Goal: Transaction & Acquisition: Book appointment/travel/reservation

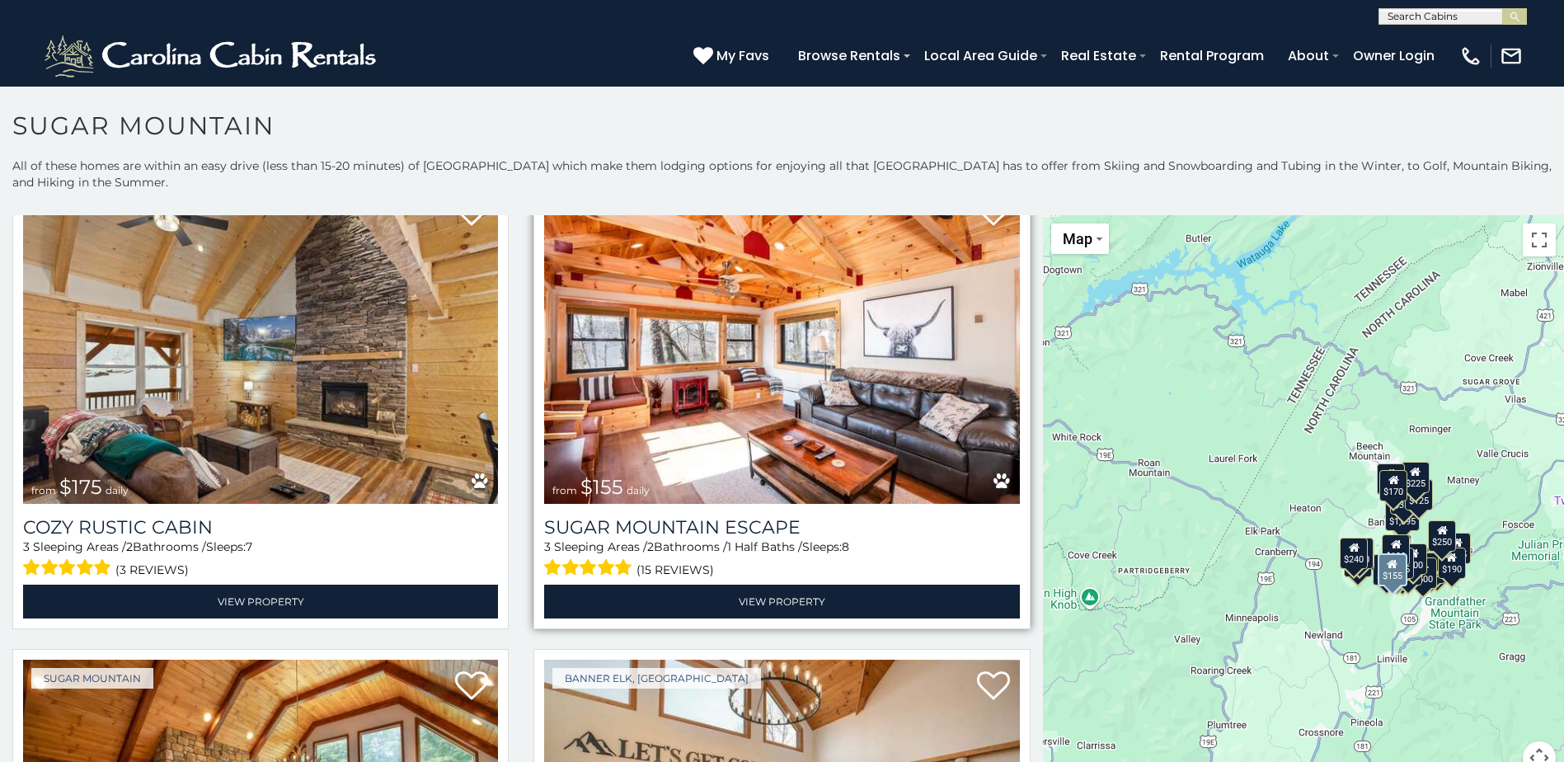
scroll to position [1978, 0]
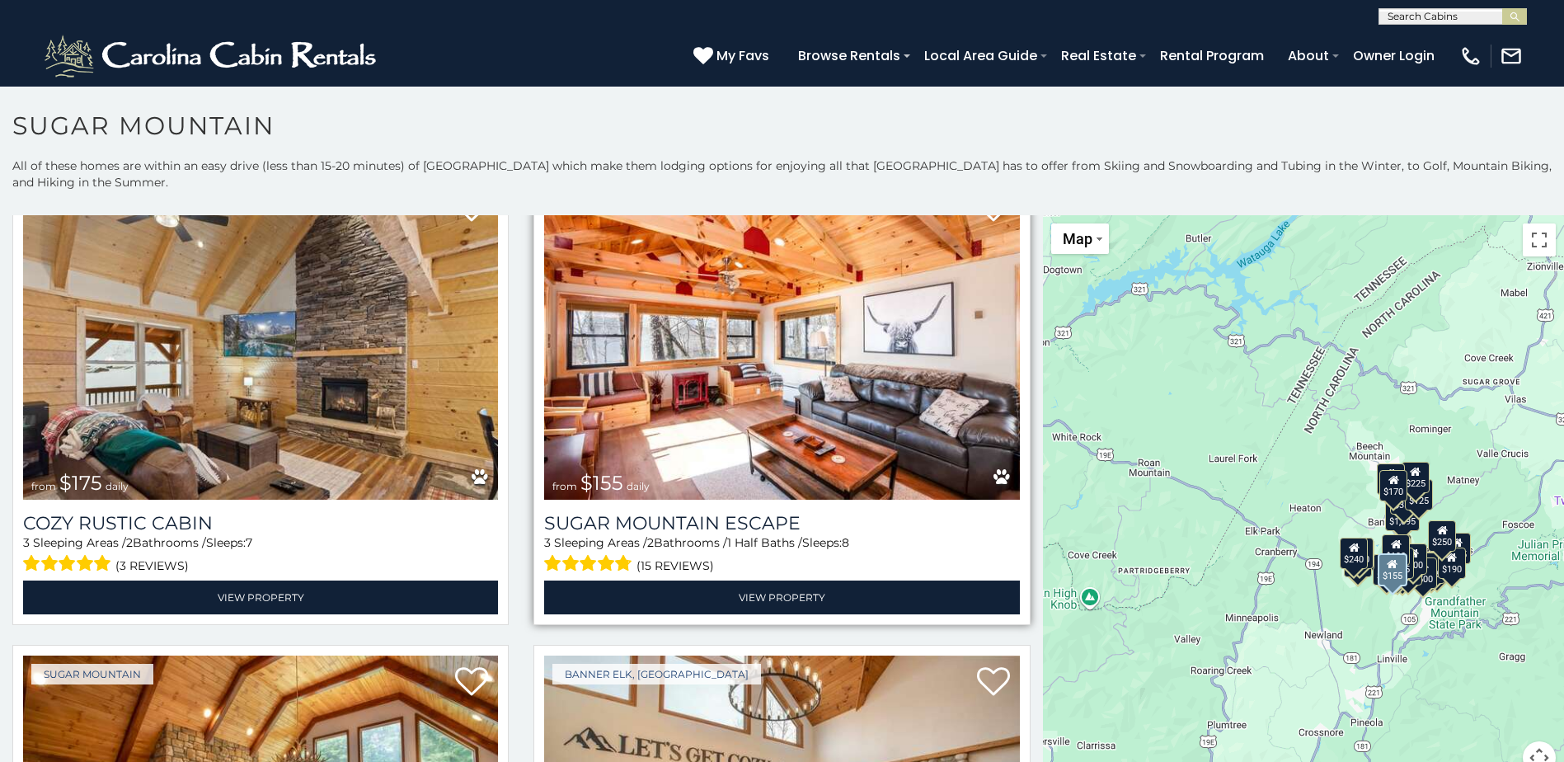
click at [790, 380] on img at bounding box center [781, 340] width 475 height 318
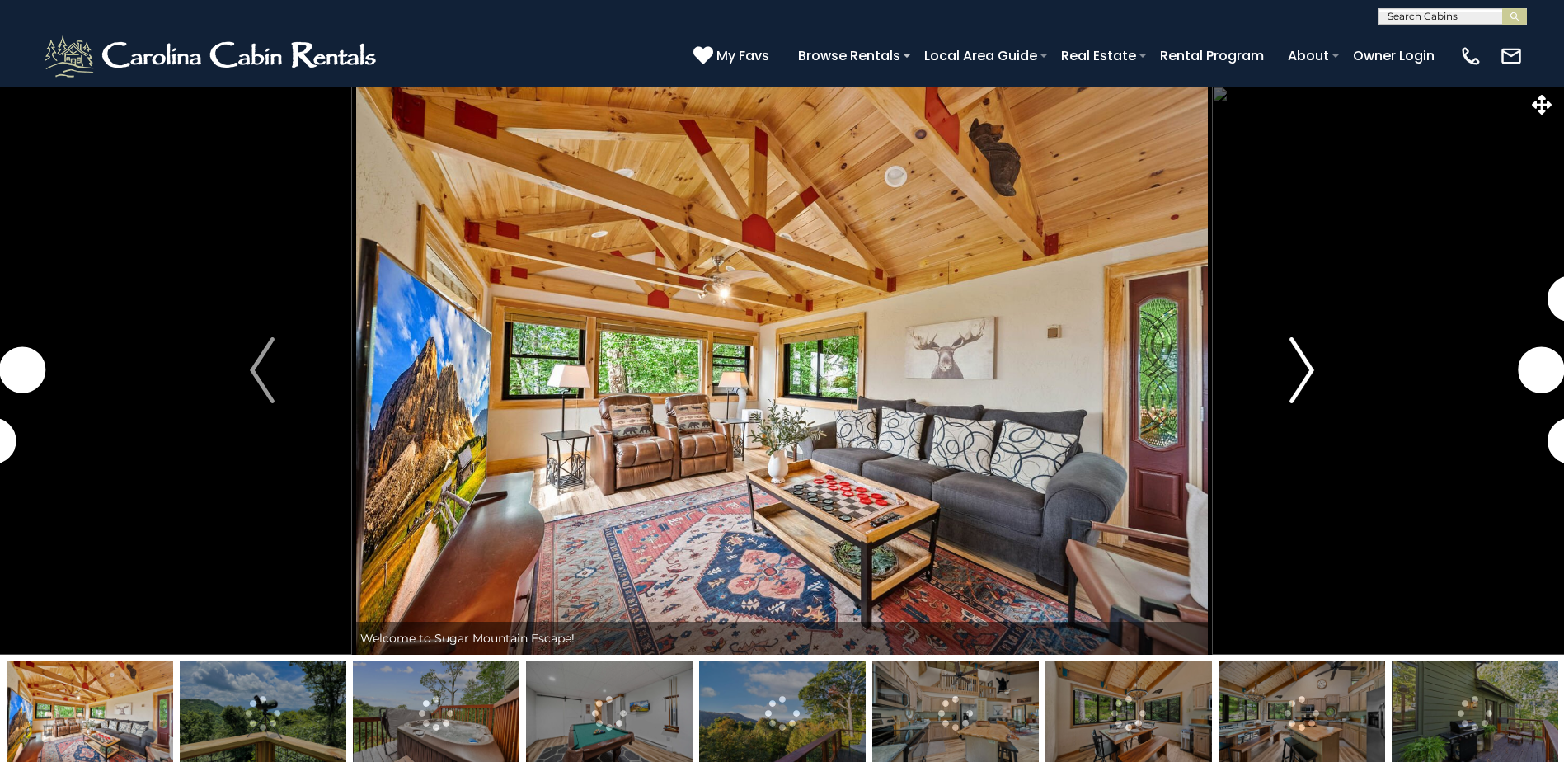
click at [1314, 379] on img "Next" at bounding box center [1301, 370] width 25 height 66
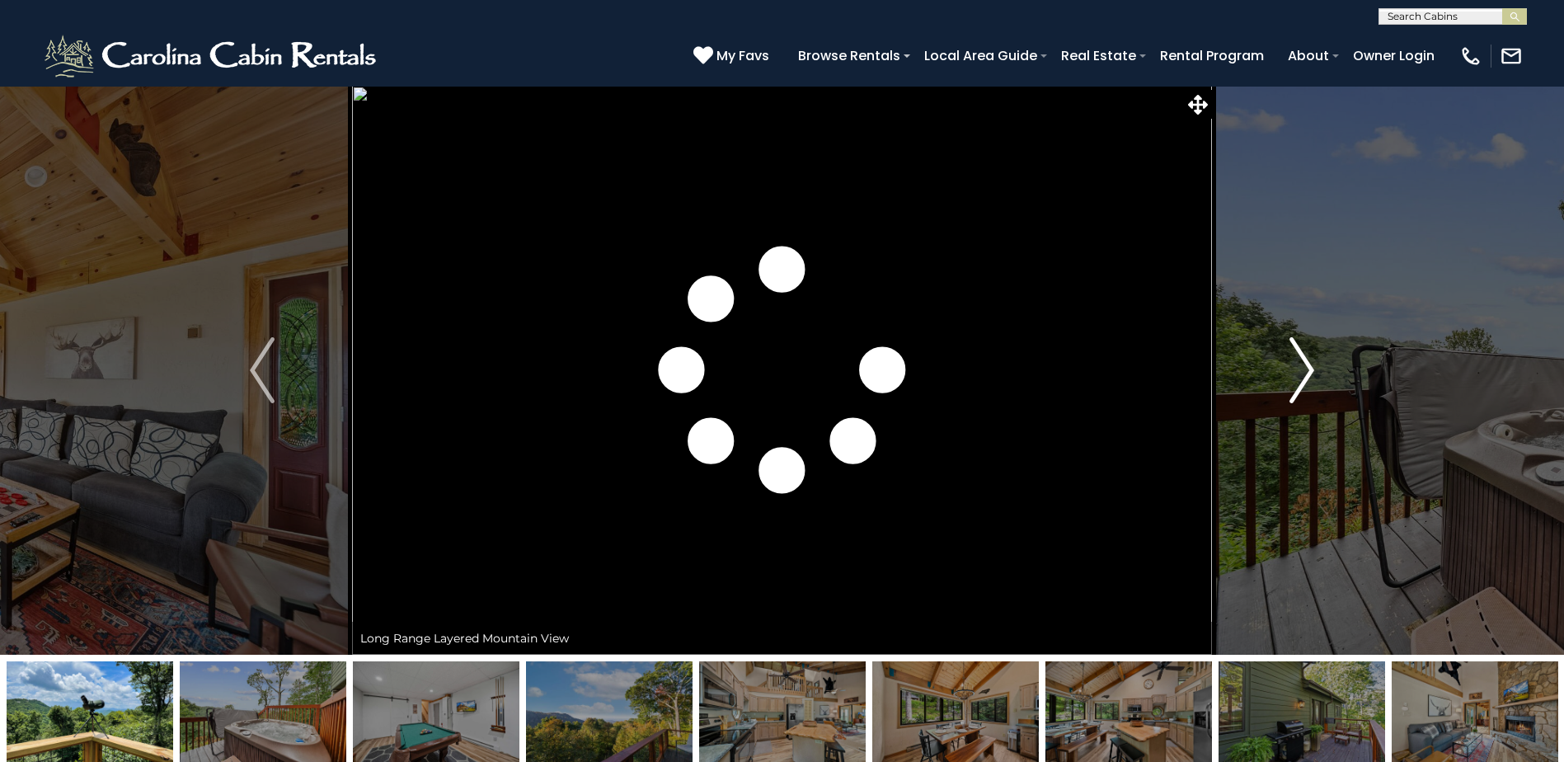
click at [1302, 375] on img "Next" at bounding box center [1301, 370] width 25 height 66
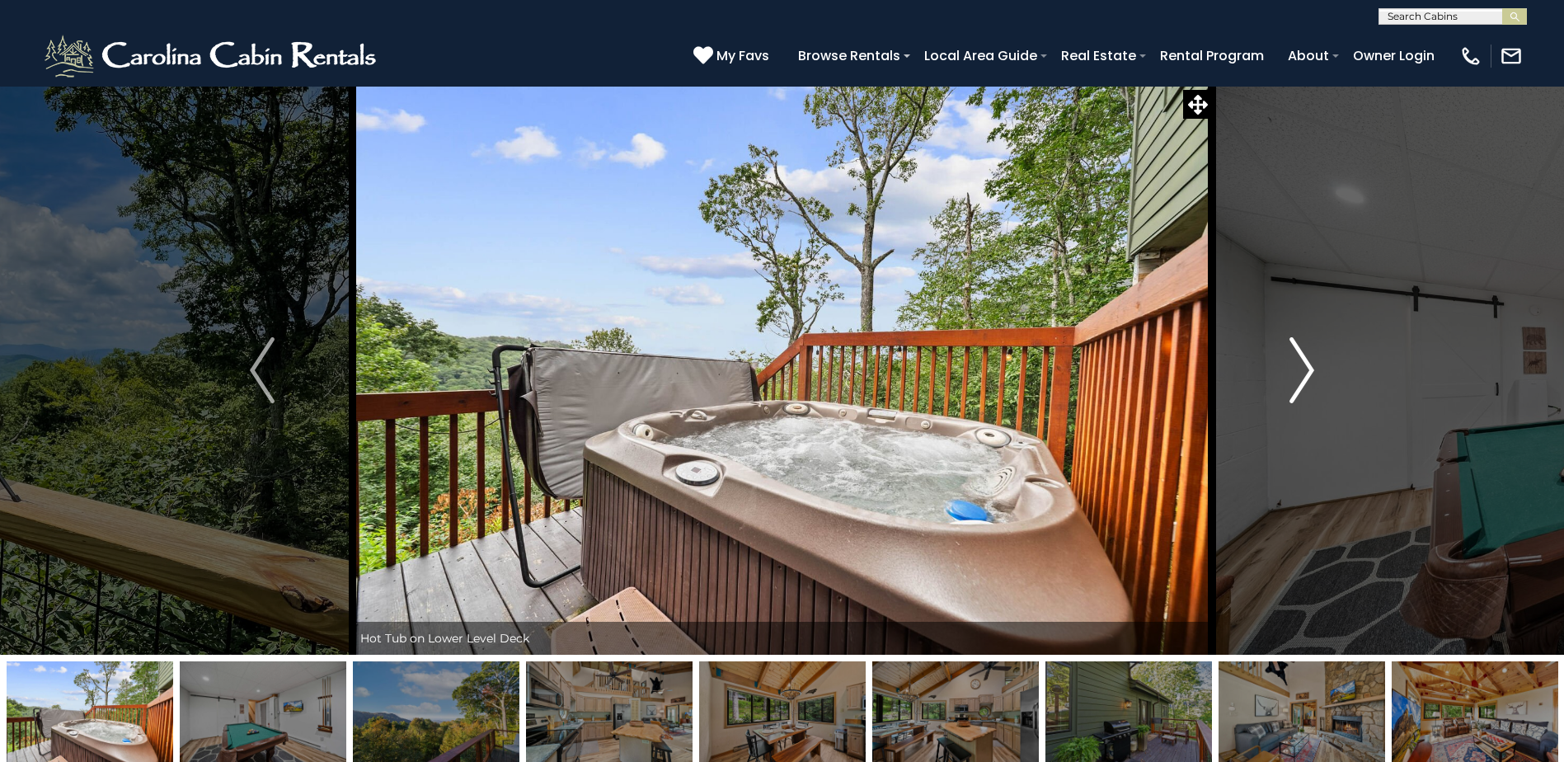
click at [1302, 375] on img "Next" at bounding box center [1301, 370] width 25 height 66
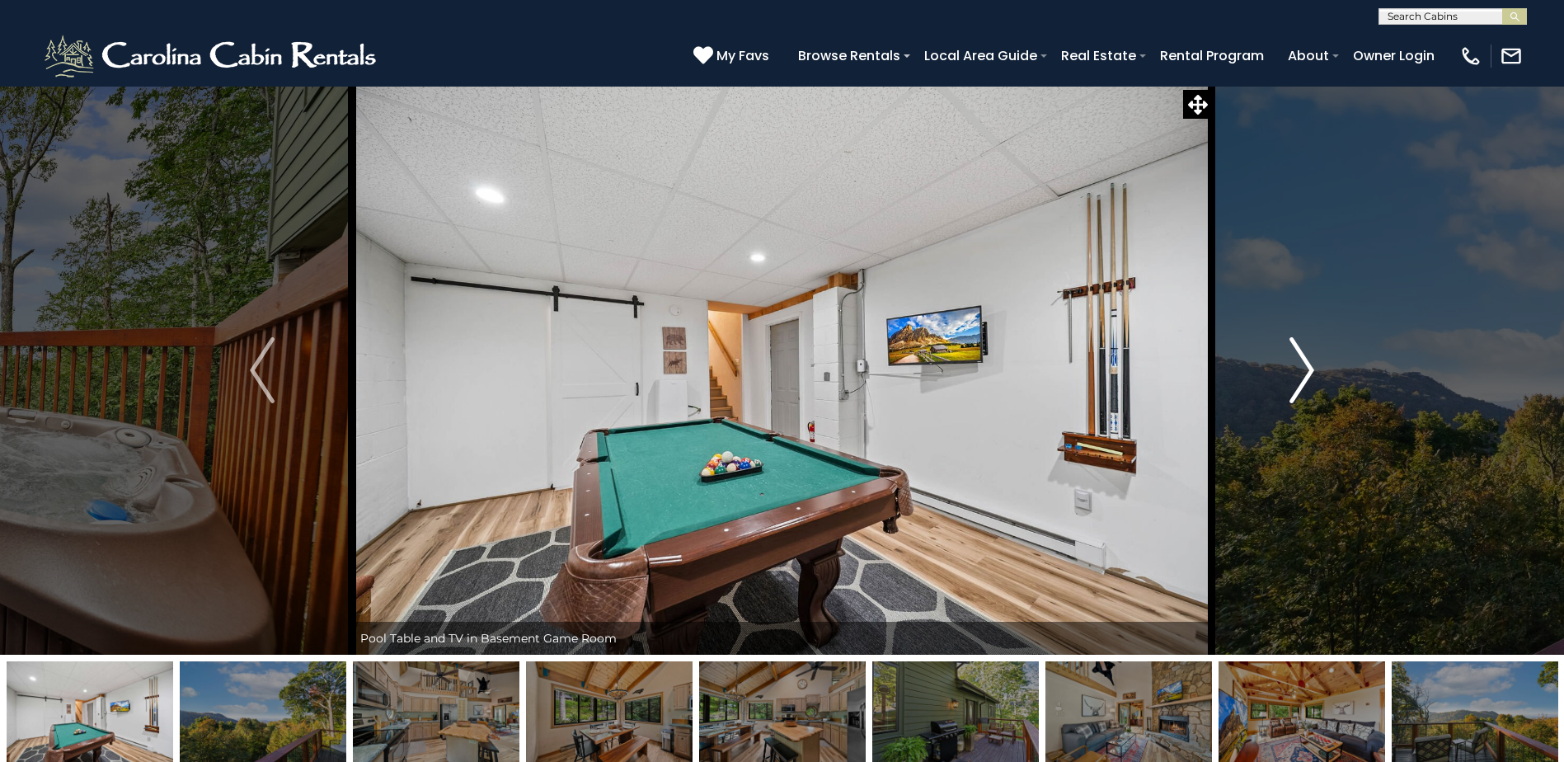
click at [1302, 375] on img "Next" at bounding box center [1301, 370] width 25 height 66
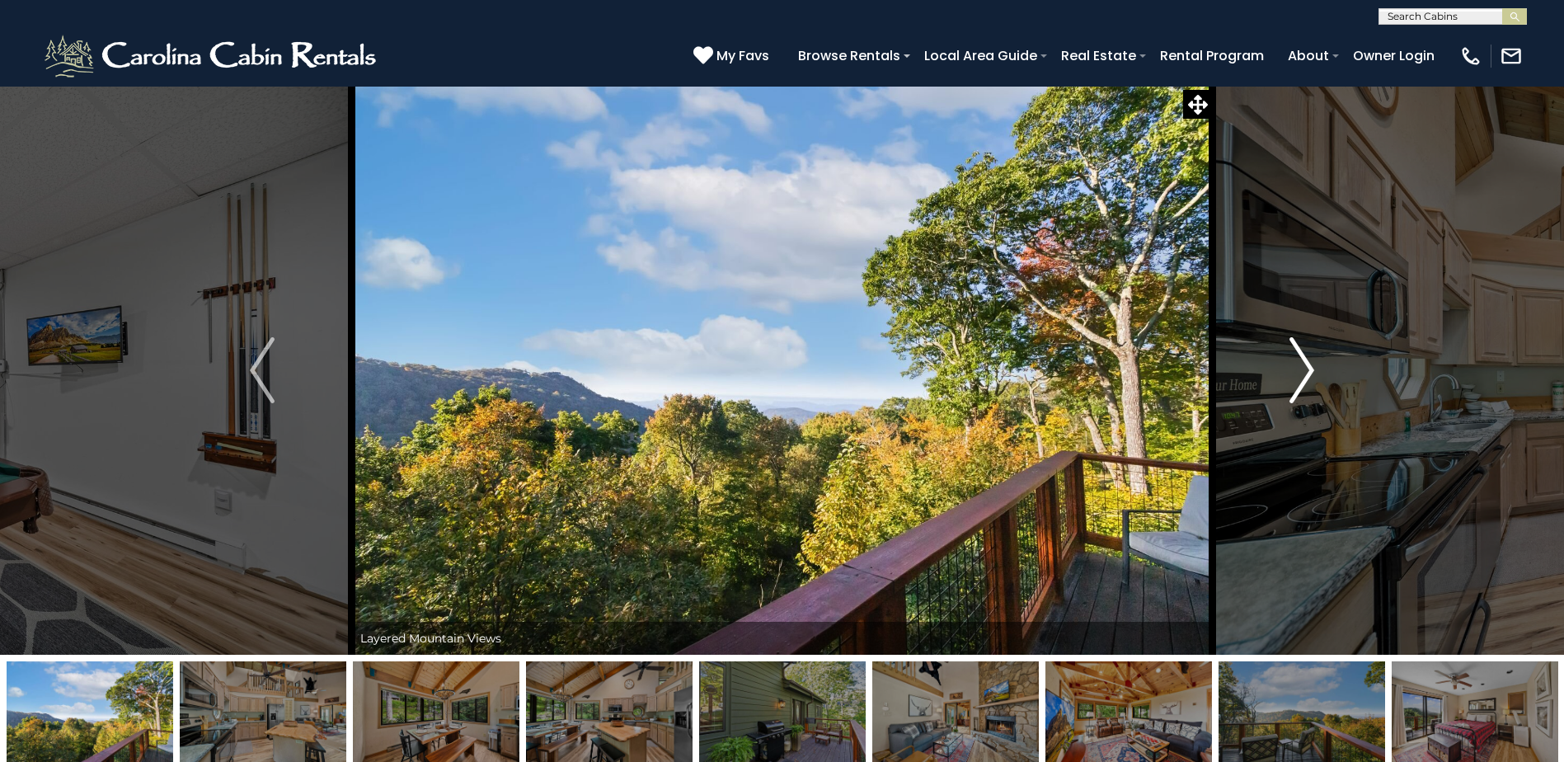
click at [1302, 375] on img "Next" at bounding box center [1301, 370] width 25 height 66
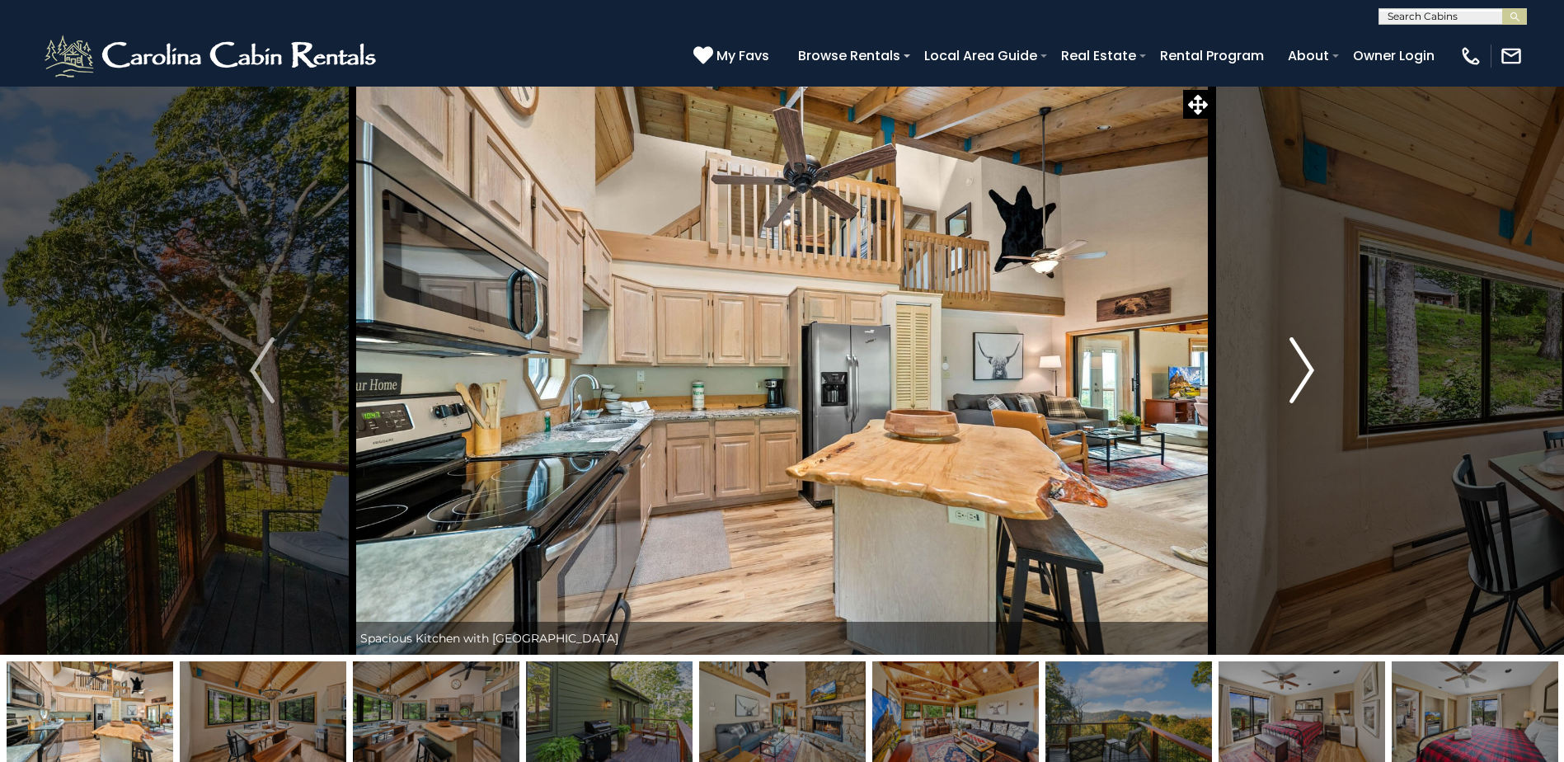
click at [1302, 377] on img "Next" at bounding box center [1301, 370] width 25 height 66
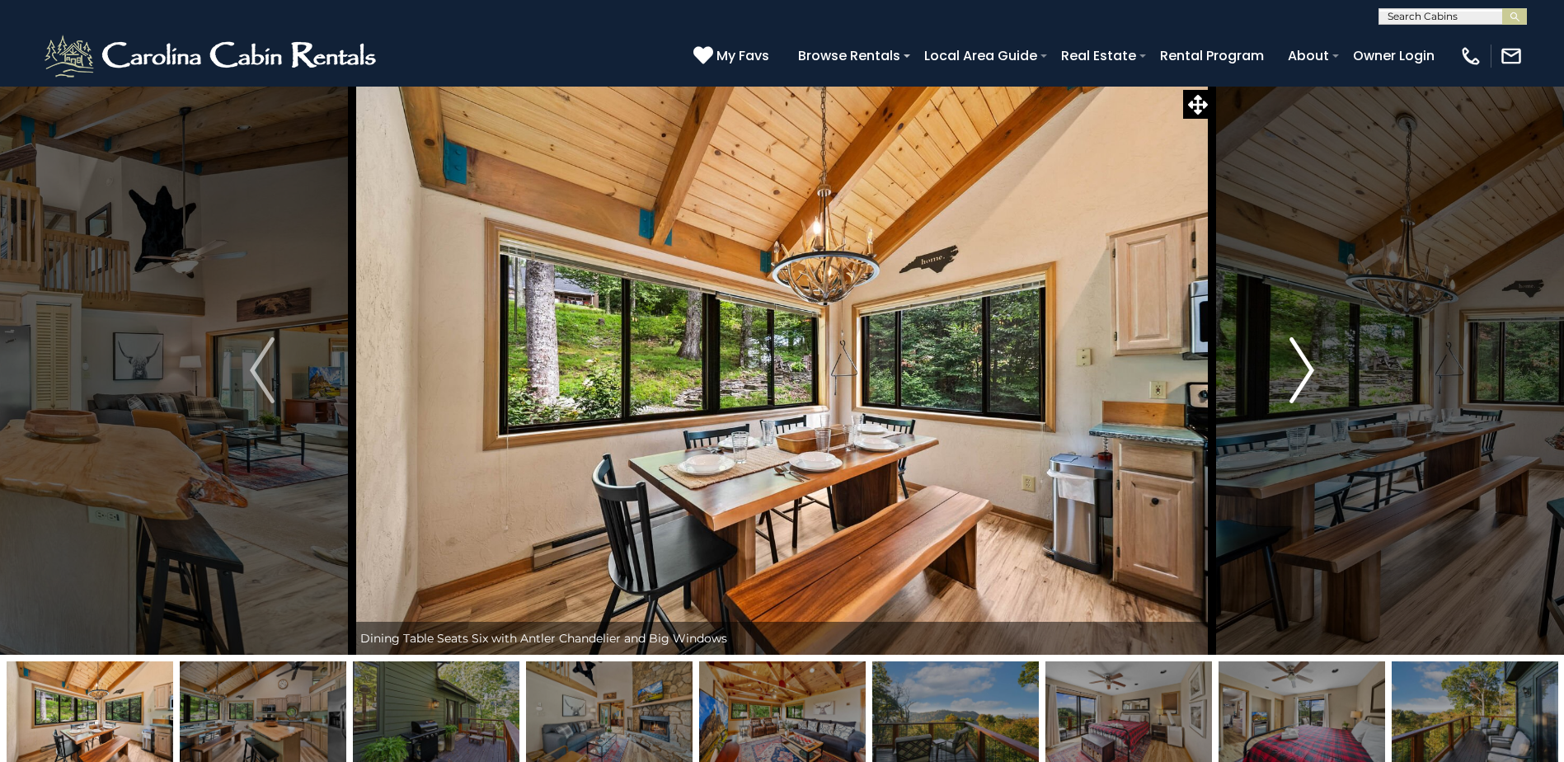
click at [1302, 378] on img "Next" at bounding box center [1301, 370] width 25 height 66
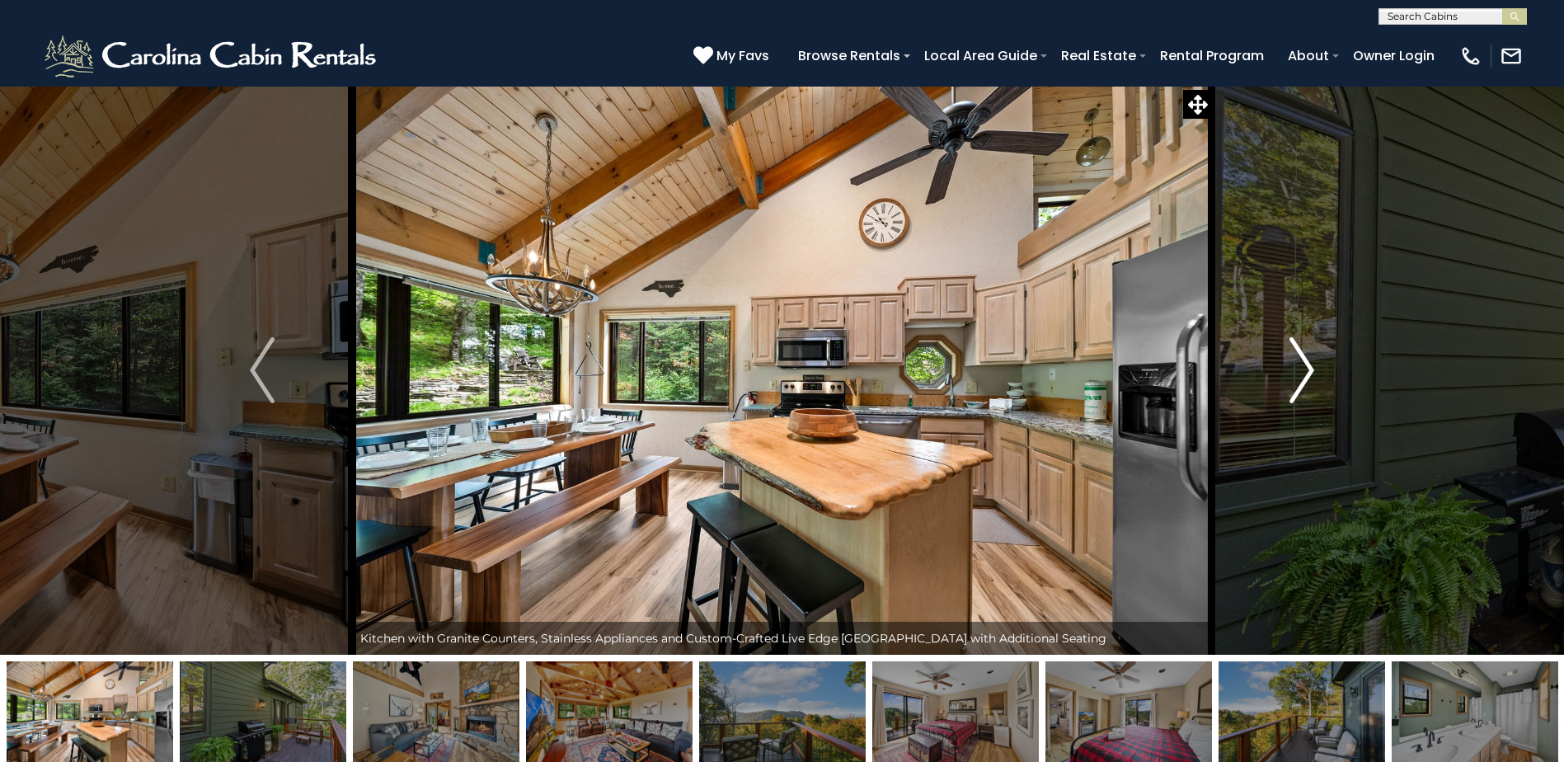
click at [1302, 378] on img "Next" at bounding box center [1301, 370] width 25 height 66
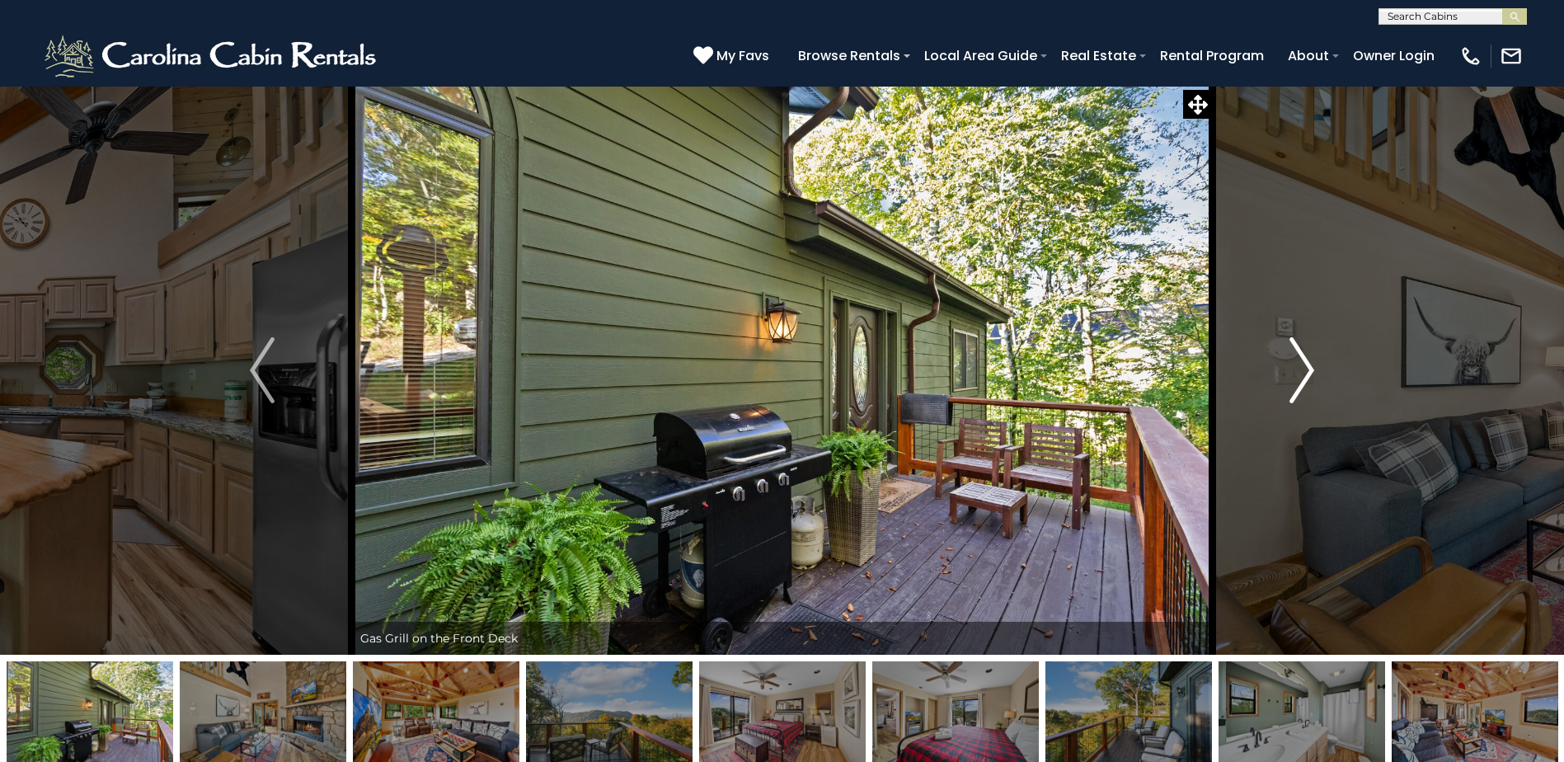
click at [1302, 378] on img "Next" at bounding box center [1301, 370] width 25 height 66
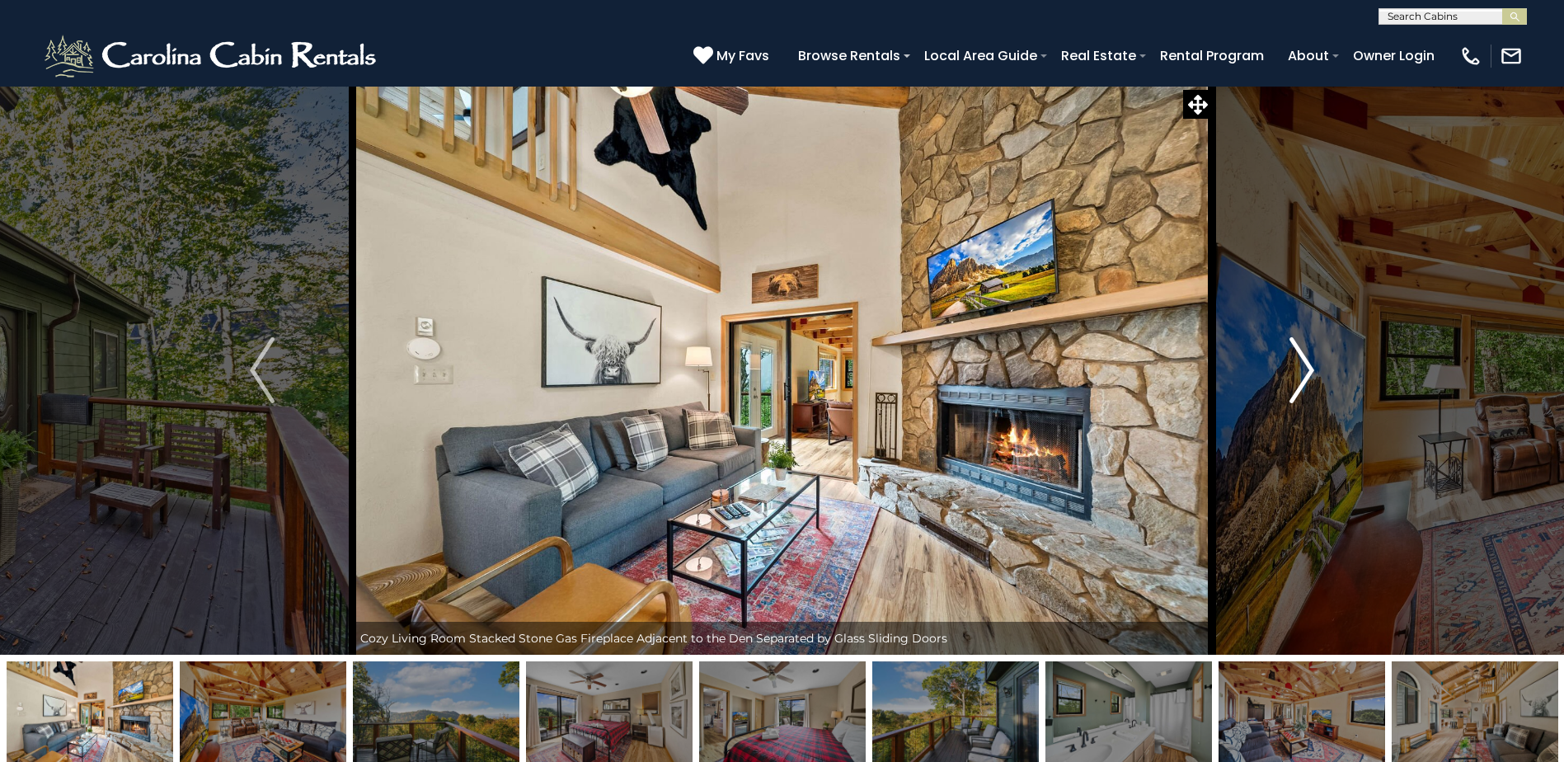
click at [1302, 378] on img "Next" at bounding box center [1301, 370] width 25 height 66
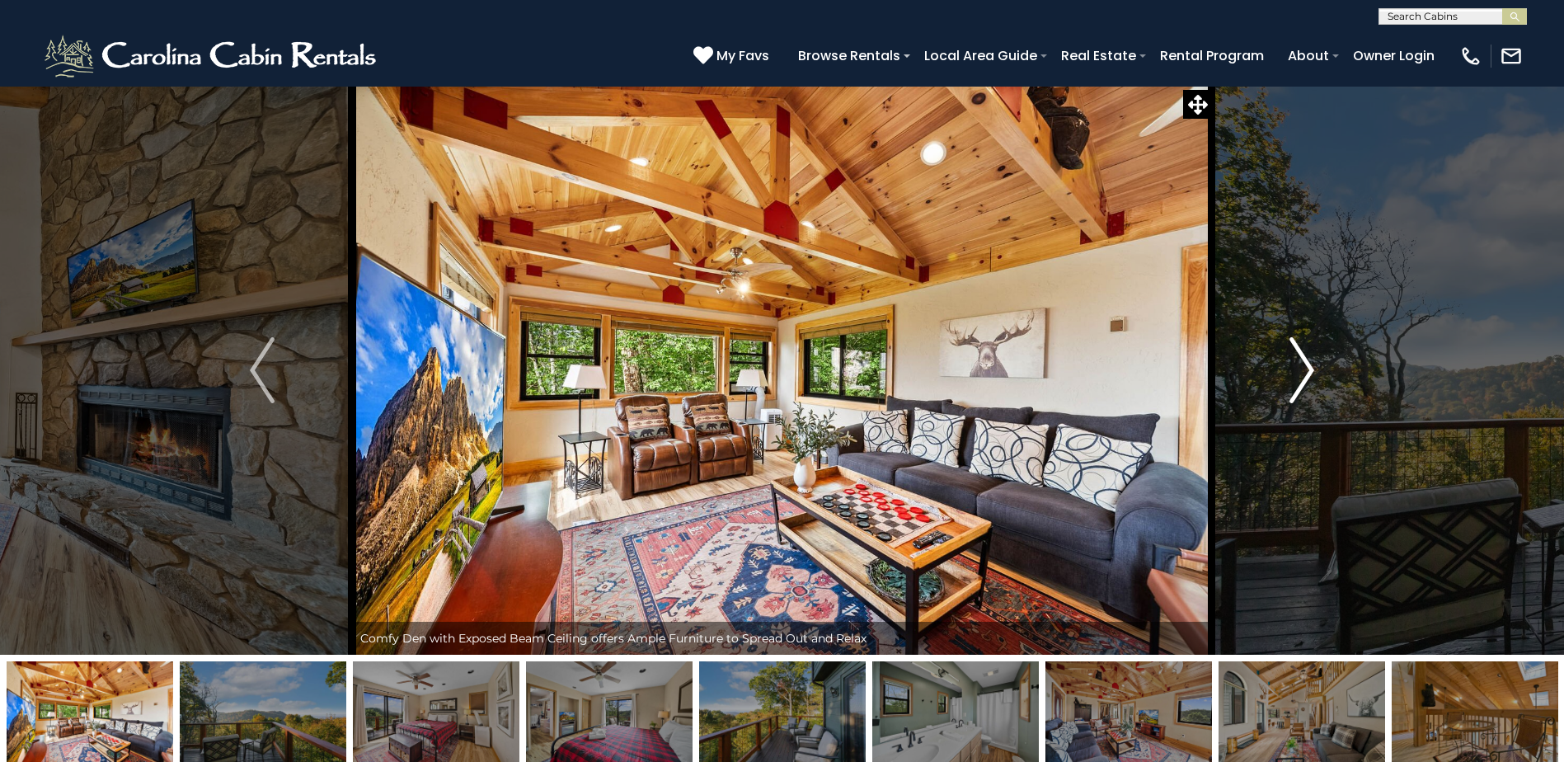
click at [1302, 379] on img "Next" at bounding box center [1301, 370] width 25 height 66
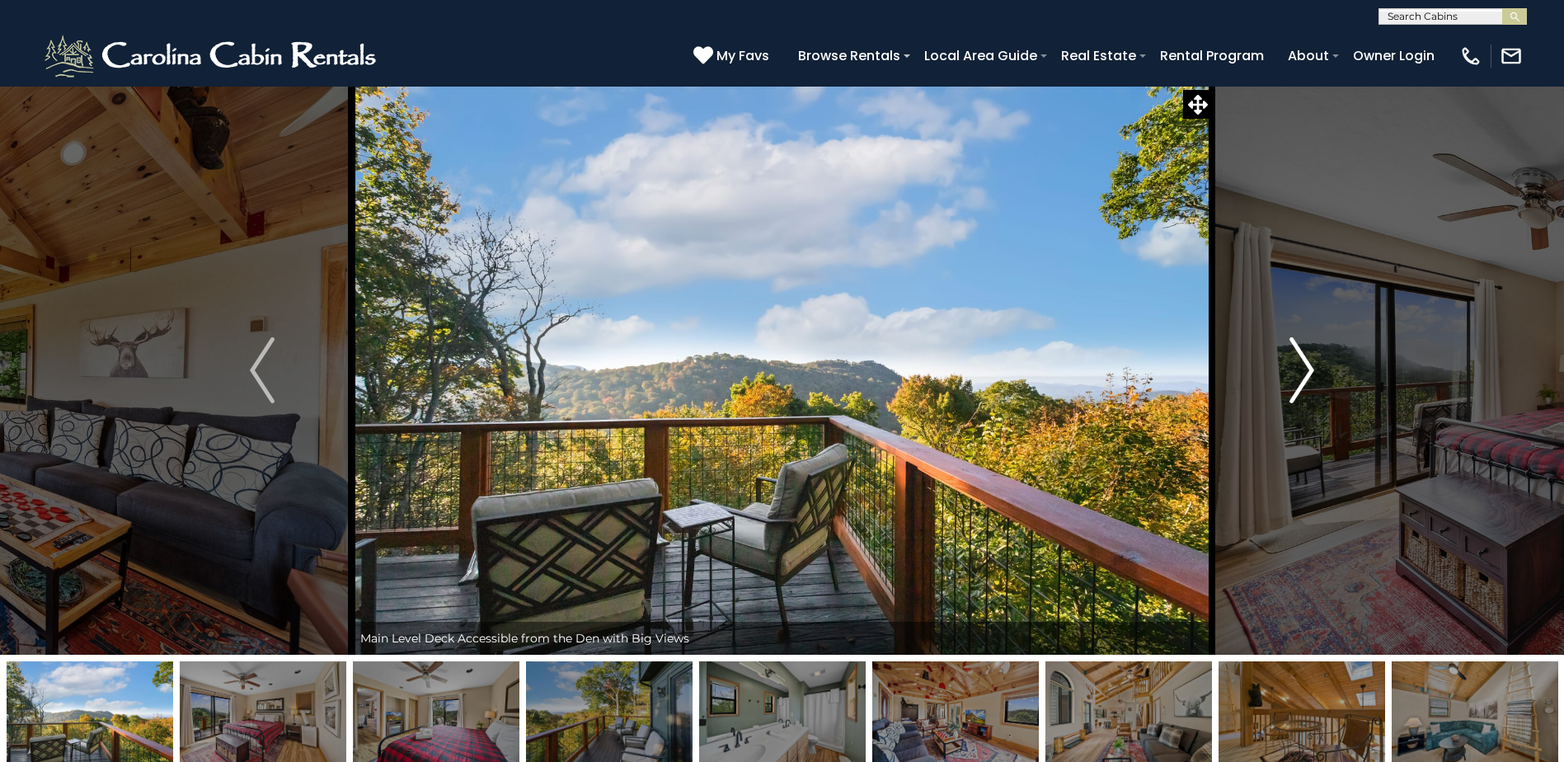
click at [1302, 379] on img "Next" at bounding box center [1301, 370] width 25 height 66
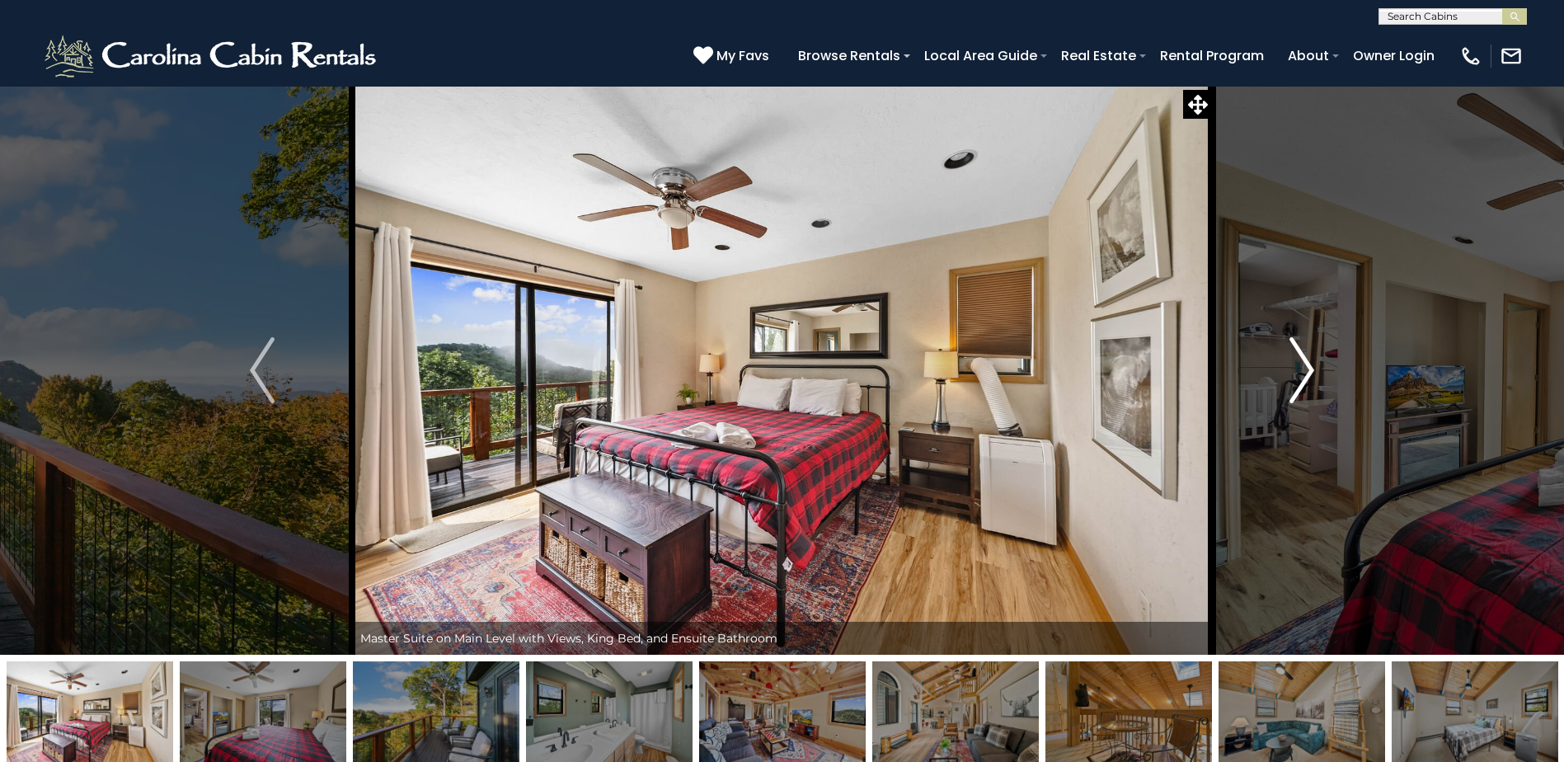
click at [1302, 379] on img "Next" at bounding box center [1301, 370] width 25 height 66
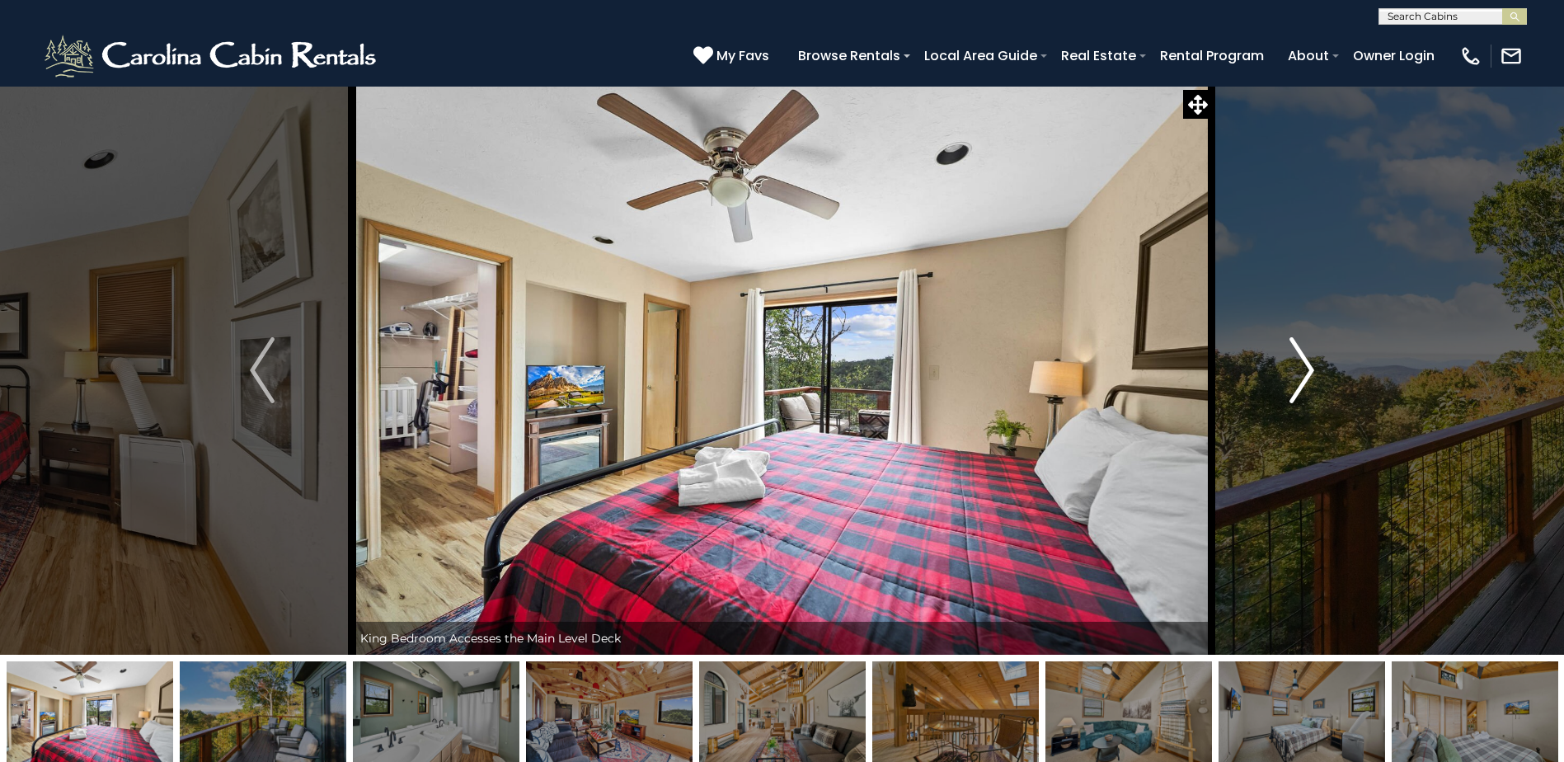
click at [1302, 379] on img "Next" at bounding box center [1301, 370] width 25 height 66
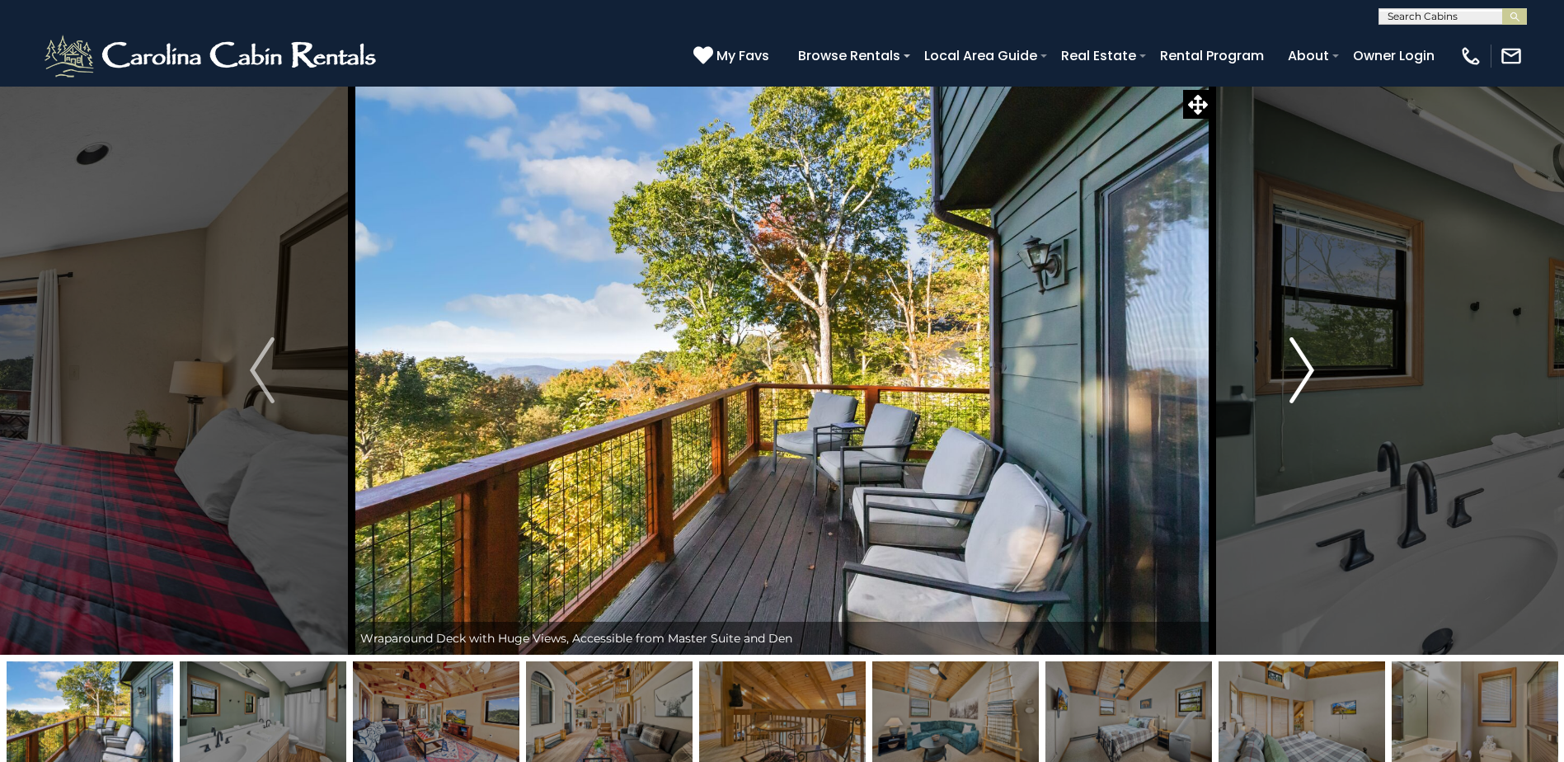
click at [1302, 380] on img "Next" at bounding box center [1301, 370] width 25 height 66
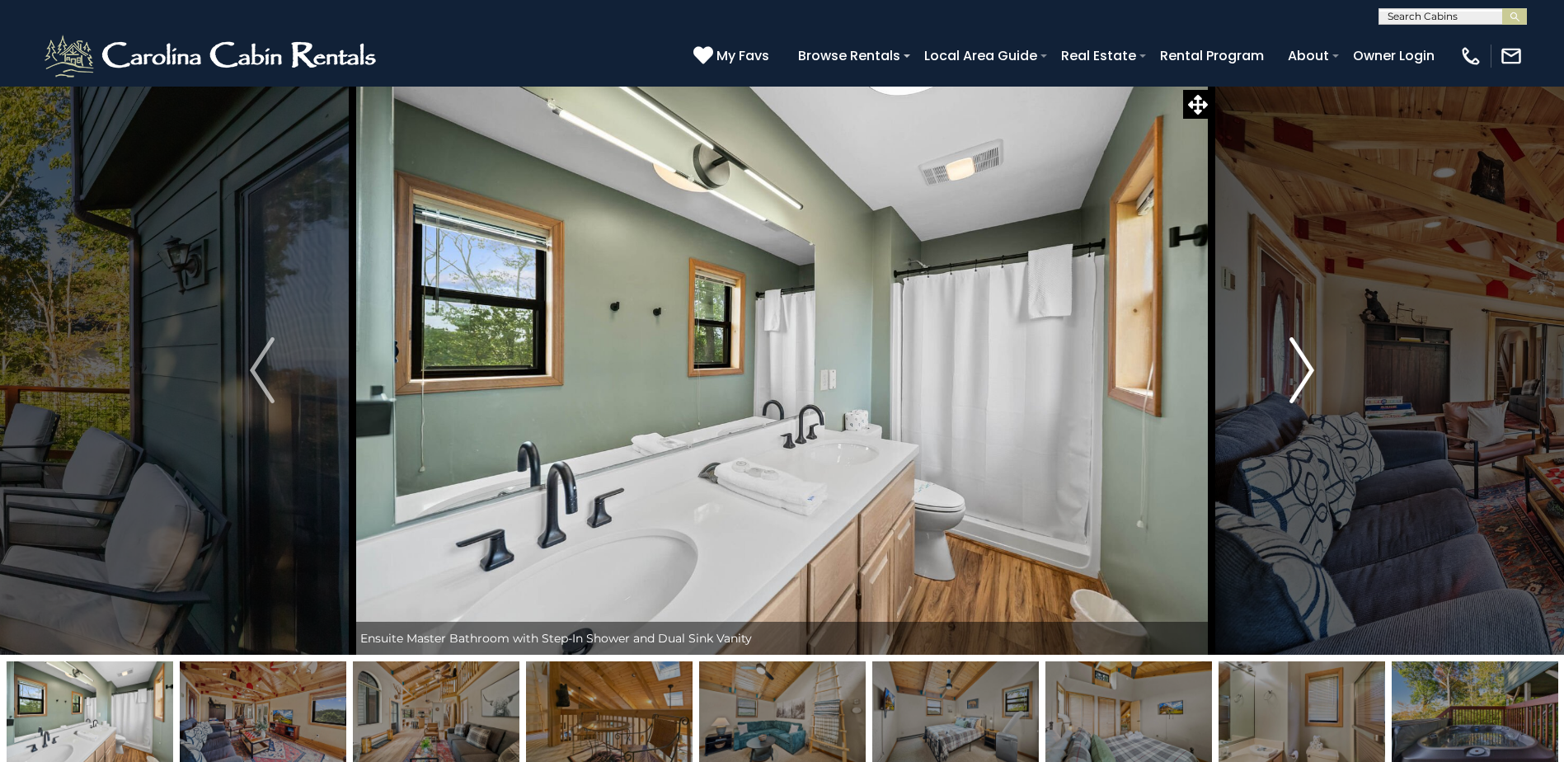
click at [1302, 380] on img "Next" at bounding box center [1301, 370] width 25 height 66
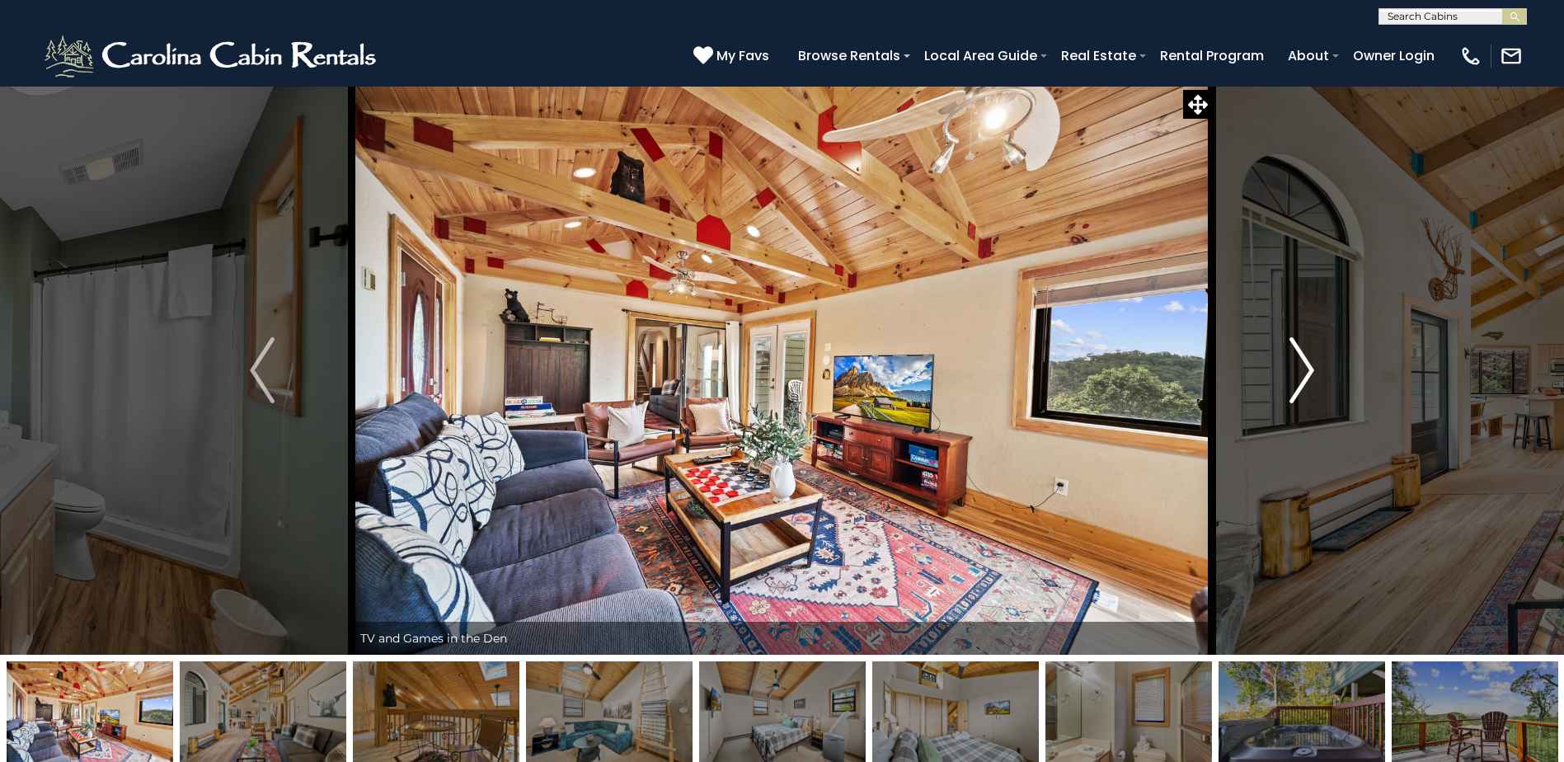
click at [1302, 380] on img "Next" at bounding box center [1301, 370] width 25 height 66
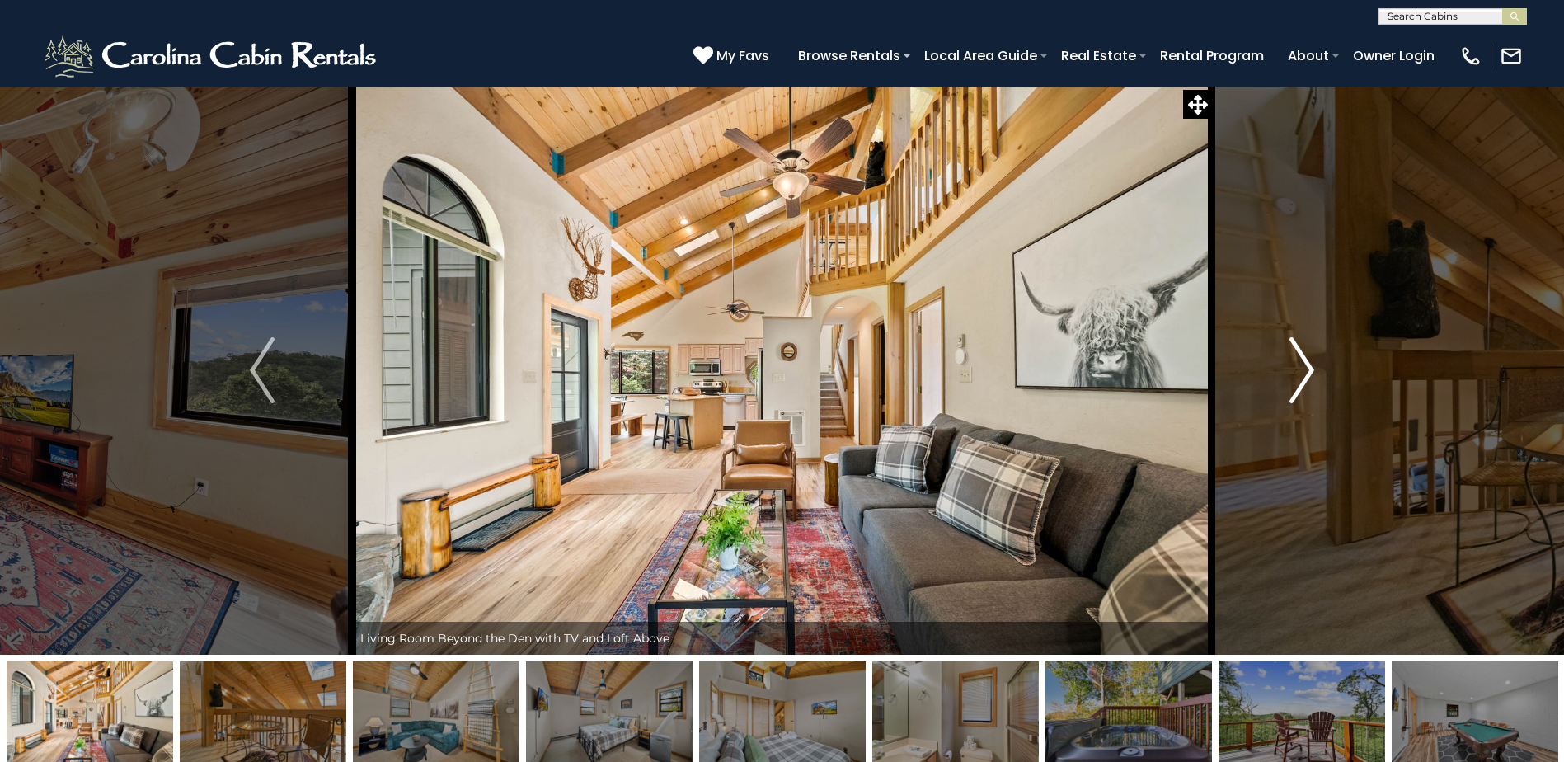
click at [1302, 380] on img "Next" at bounding box center [1301, 370] width 25 height 66
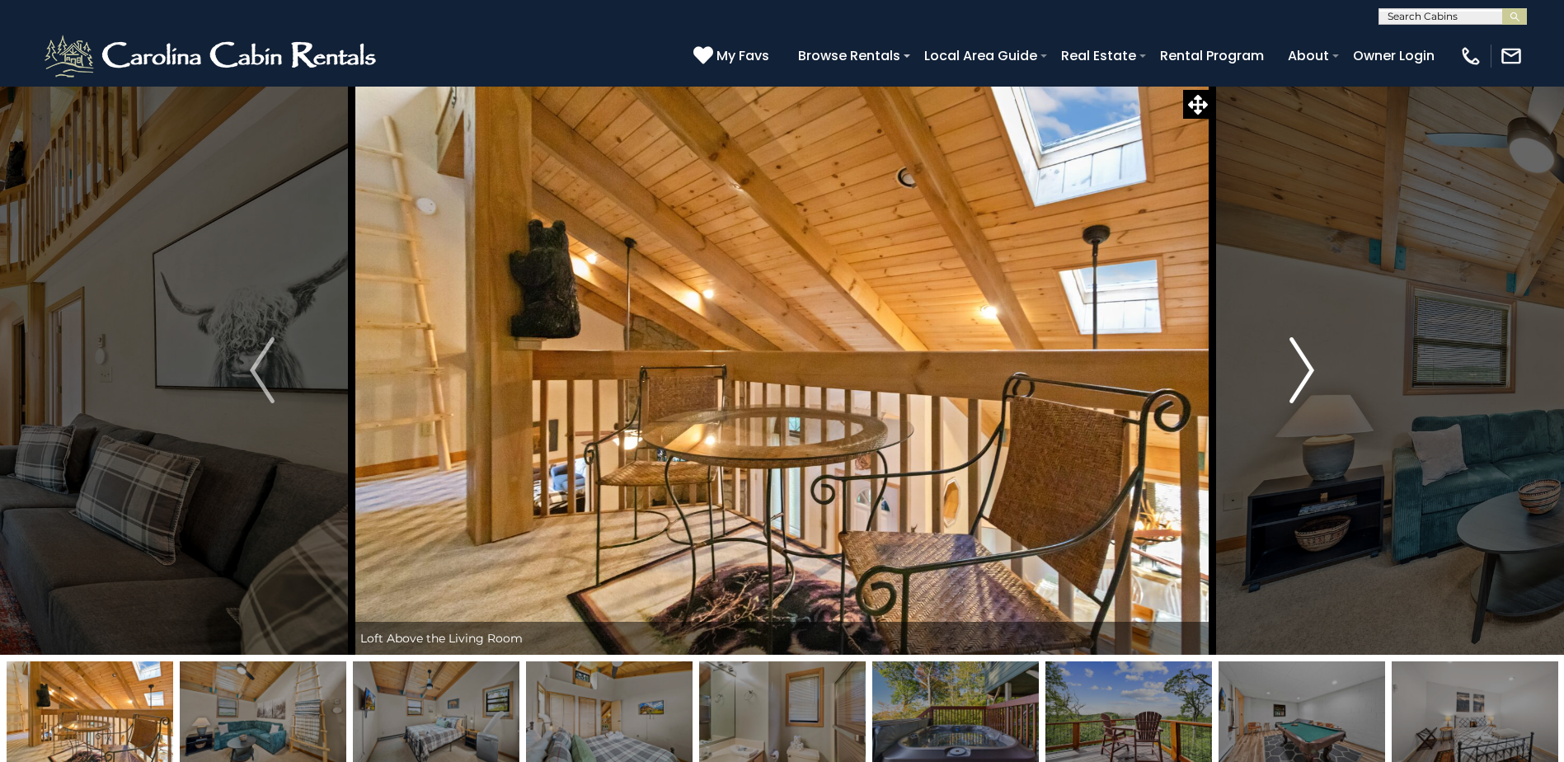
click at [1302, 380] on img "Next" at bounding box center [1301, 370] width 25 height 66
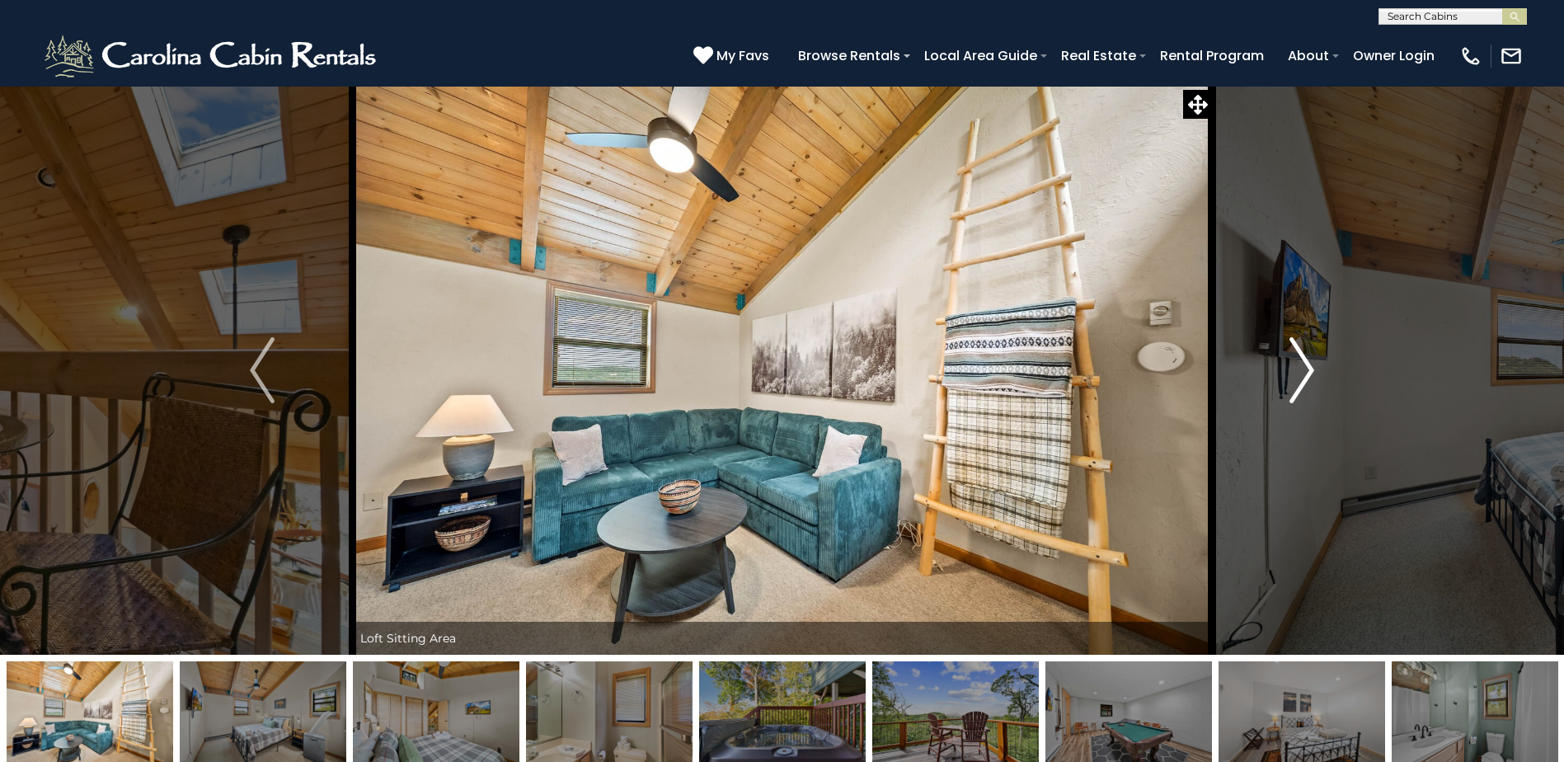
click at [1302, 381] on img "Next" at bounding box center [1301, 370] width 25 height 66
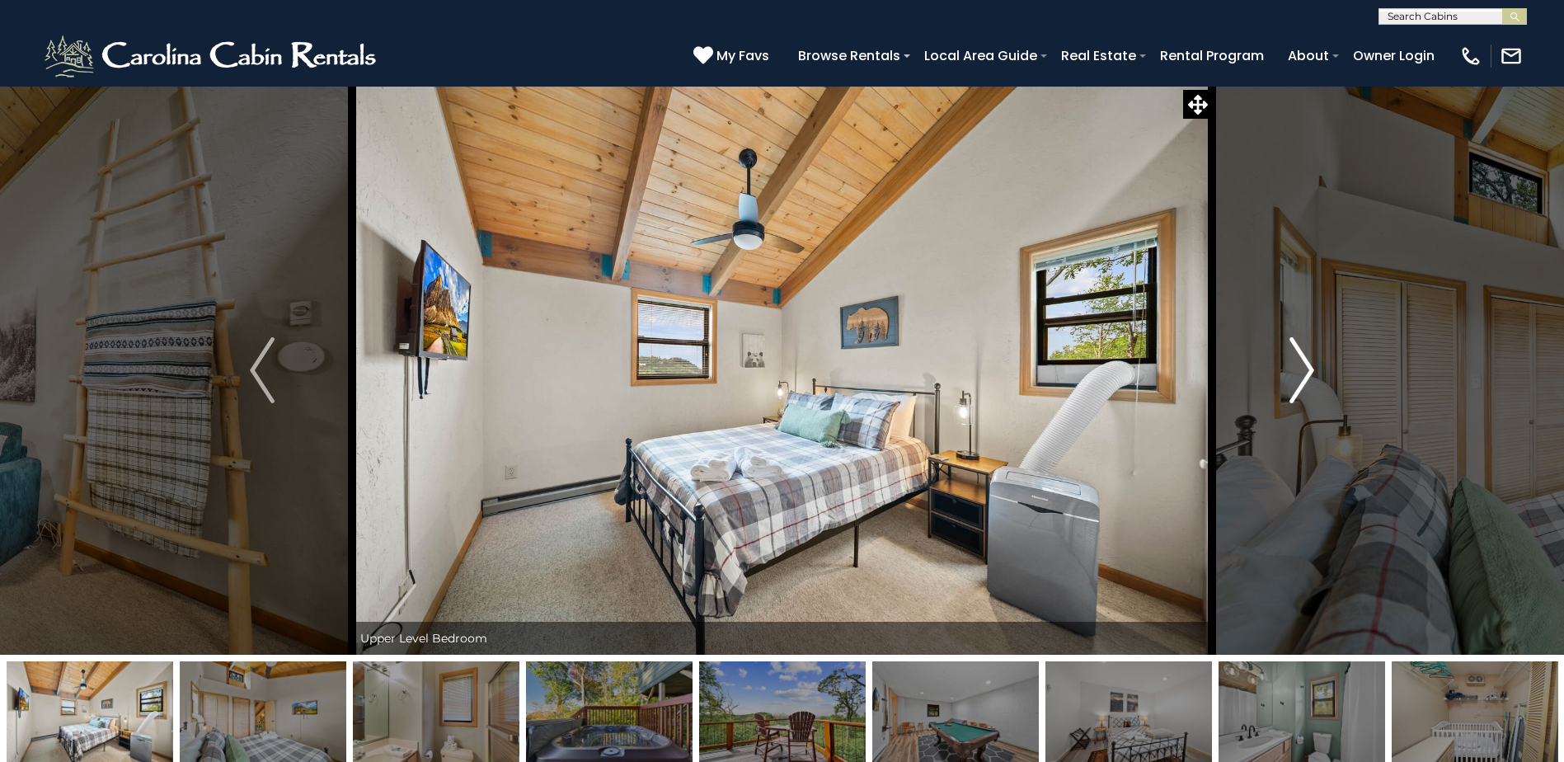
click at [1302, 381] on img "Next" at bounding box center [1301, 370] width 25 height 66
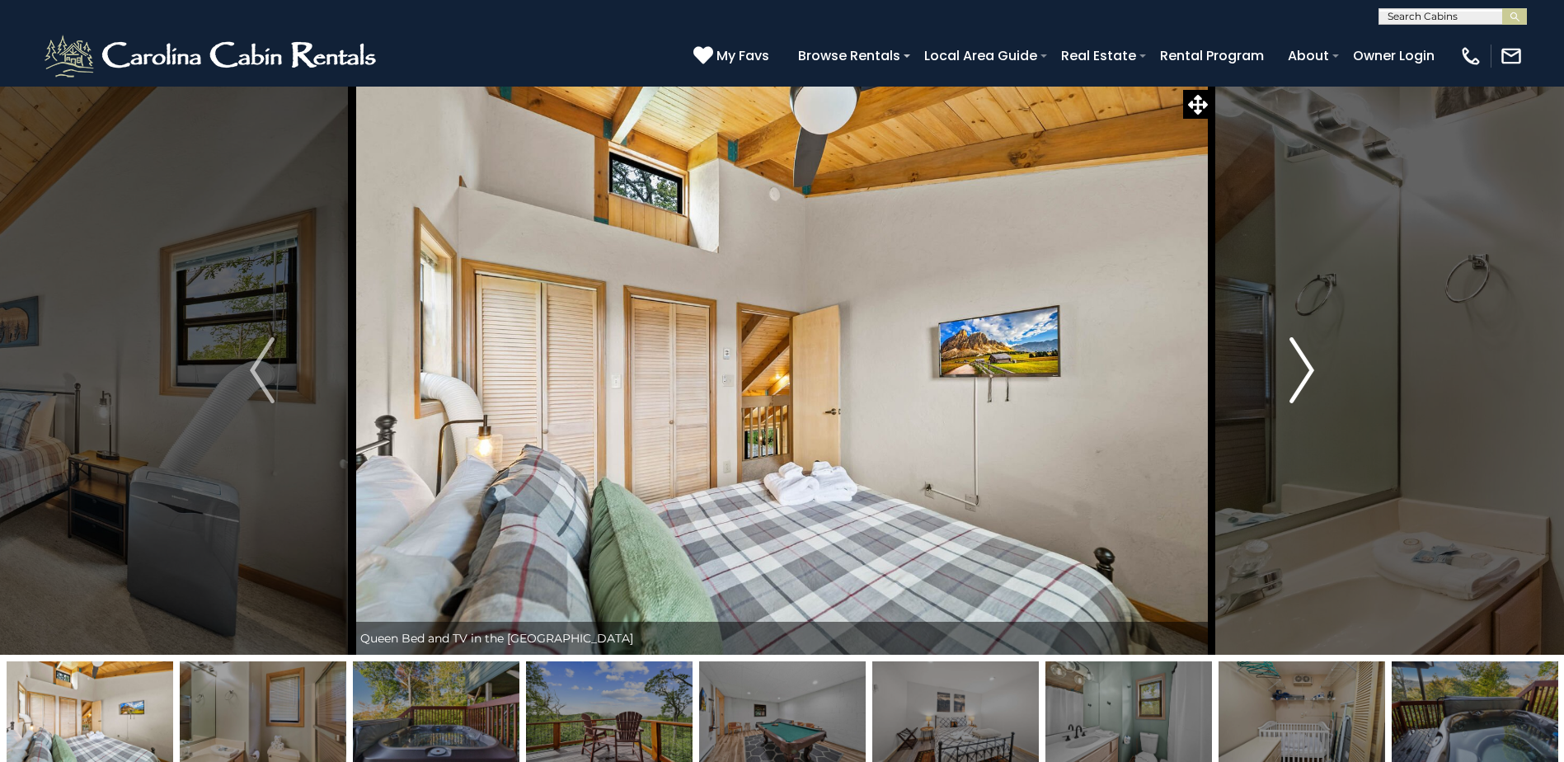
click at [1302, 382] on img "Next" at bounding box center [1301, 370] width 25 height 66
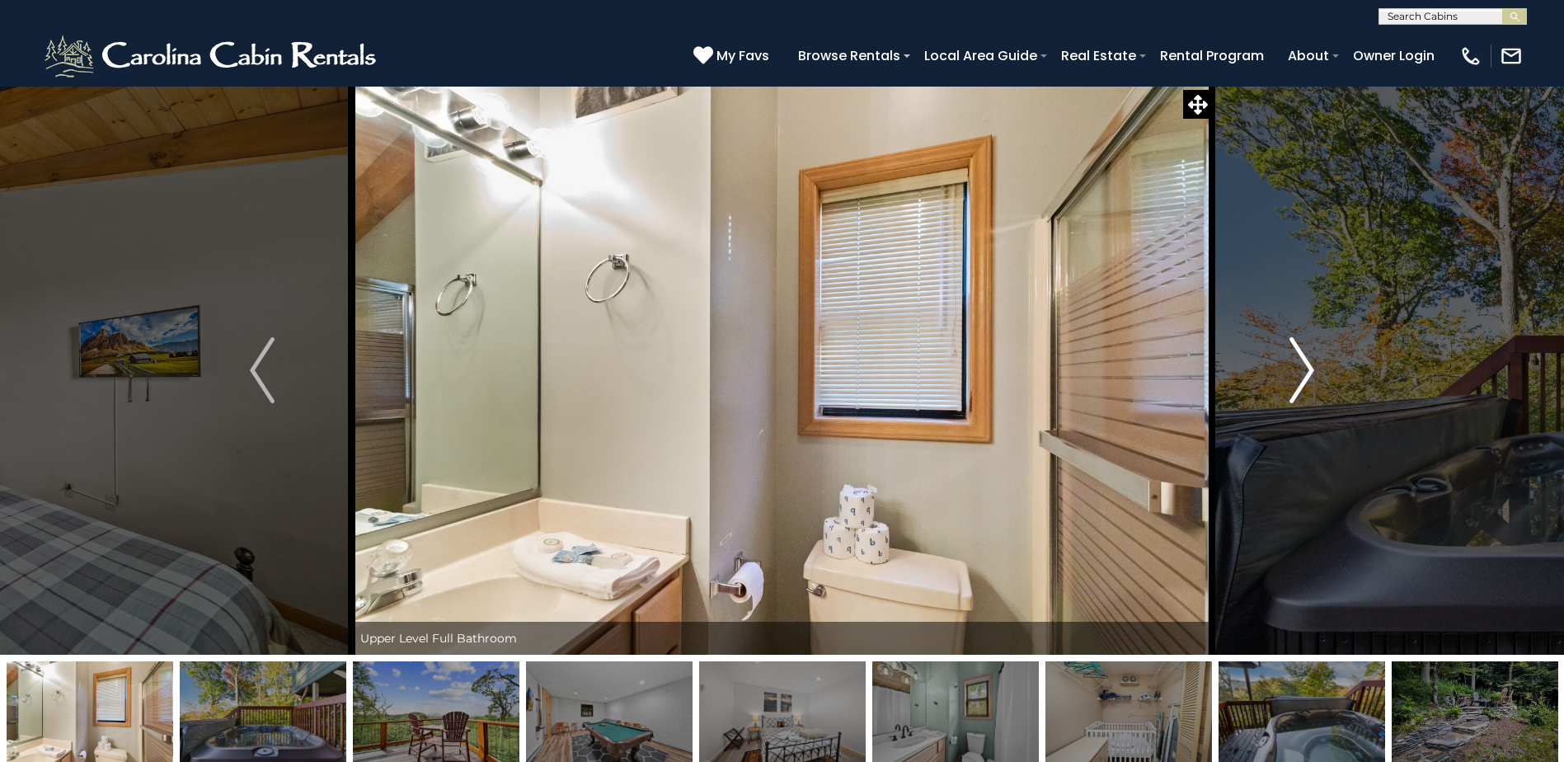
click at [1302, 382] on img "Next" at bounding box center [1301, 370] width 25 height 66
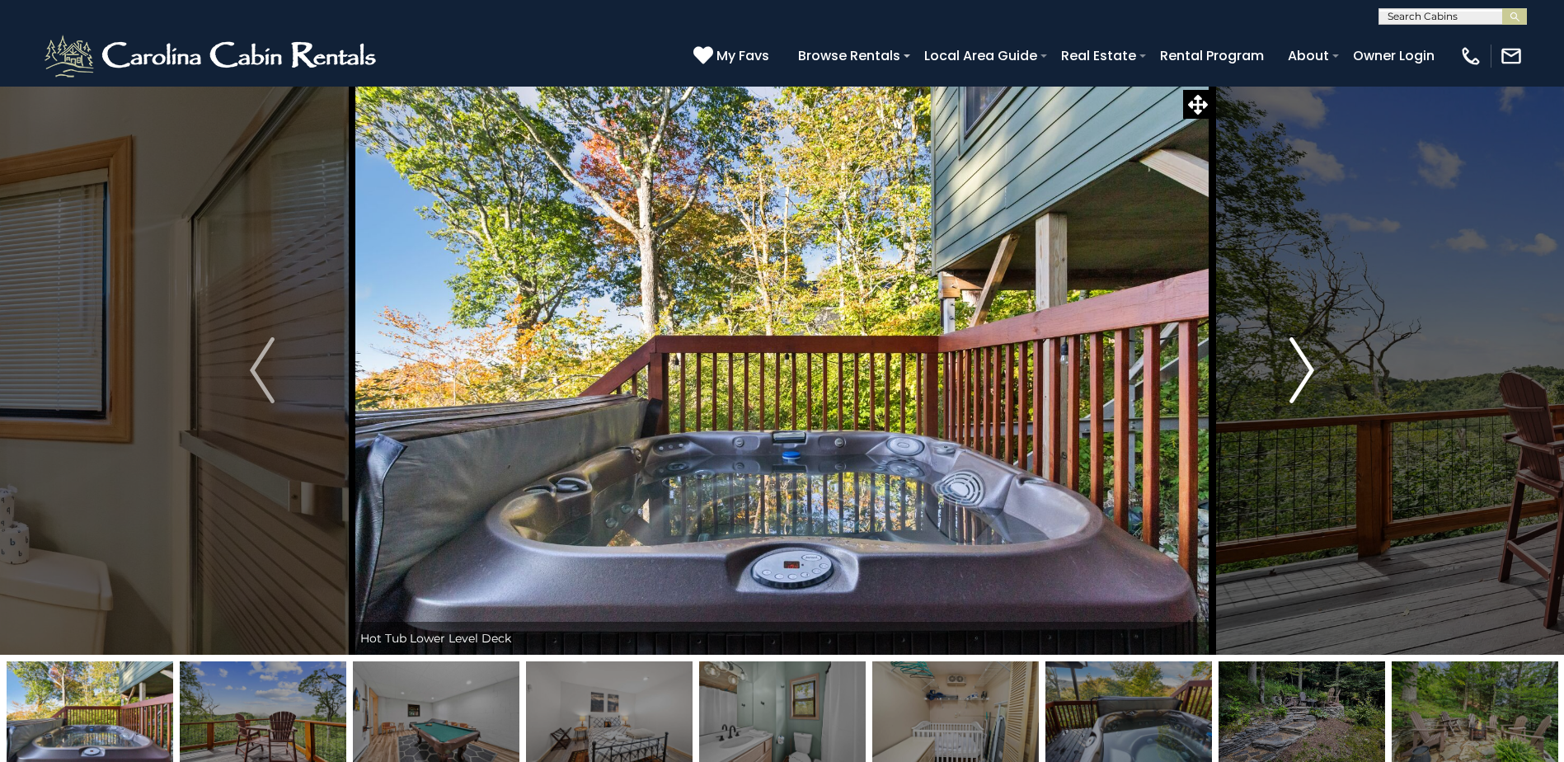
click at [1302, 382] on img "Next" at bounding box center [1301, 370] width 25 height 66
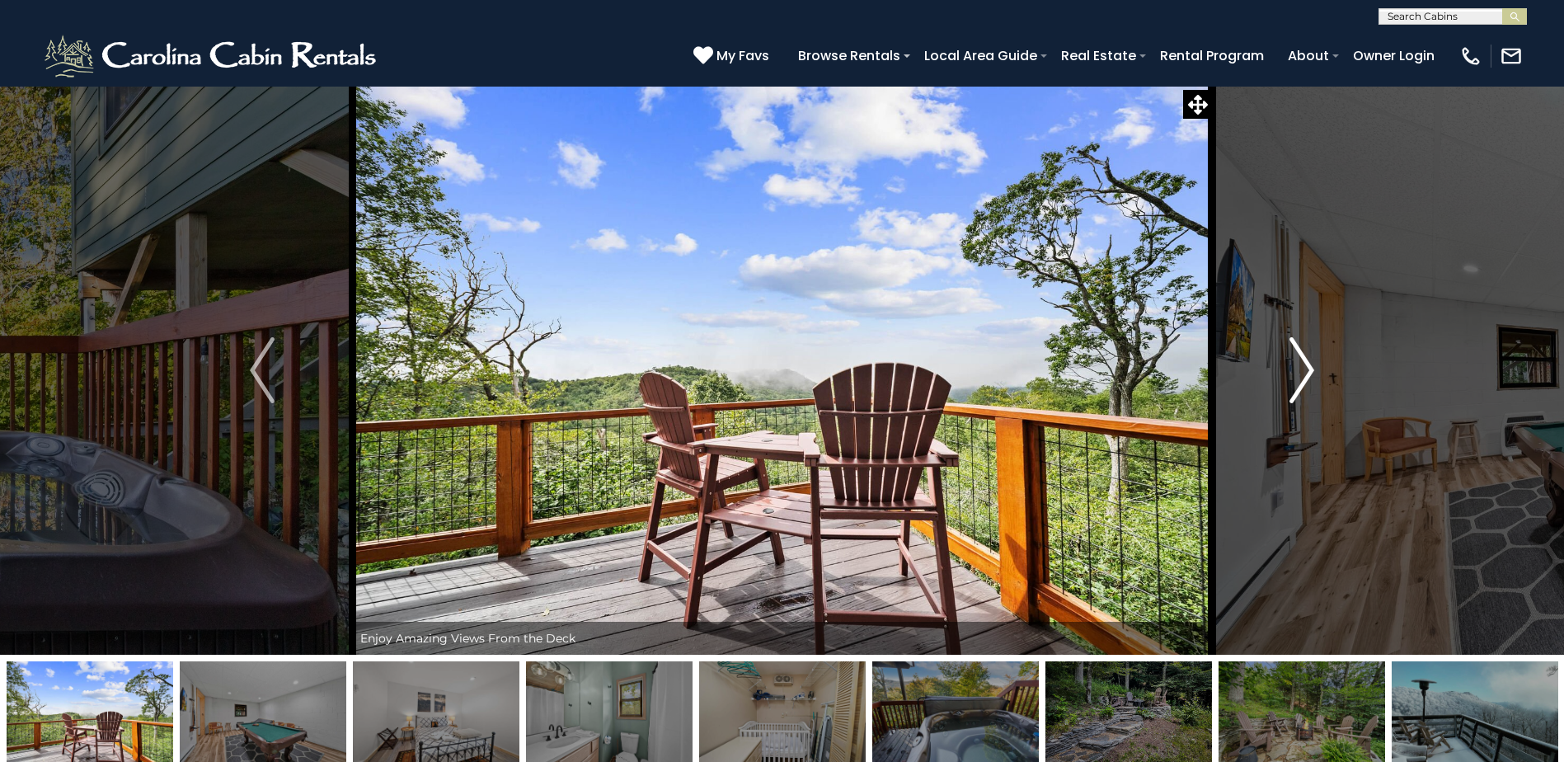
click at [1302, 383] on img "Next" at bounding box center [1301, 370] width 25 height 66
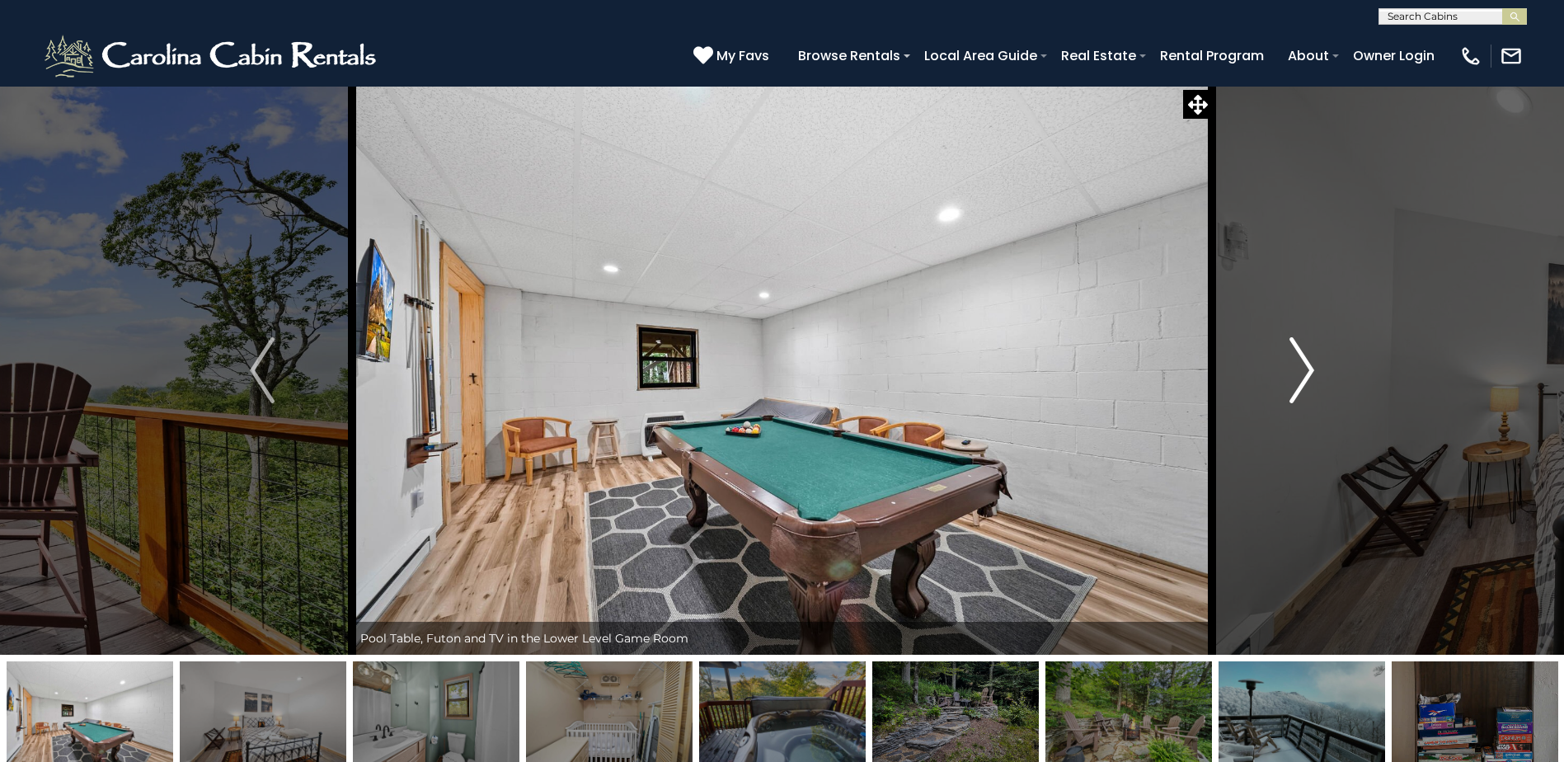
click at [1302, 383] on img "Next" at bounding box center [1301, 370] width 25 height 66
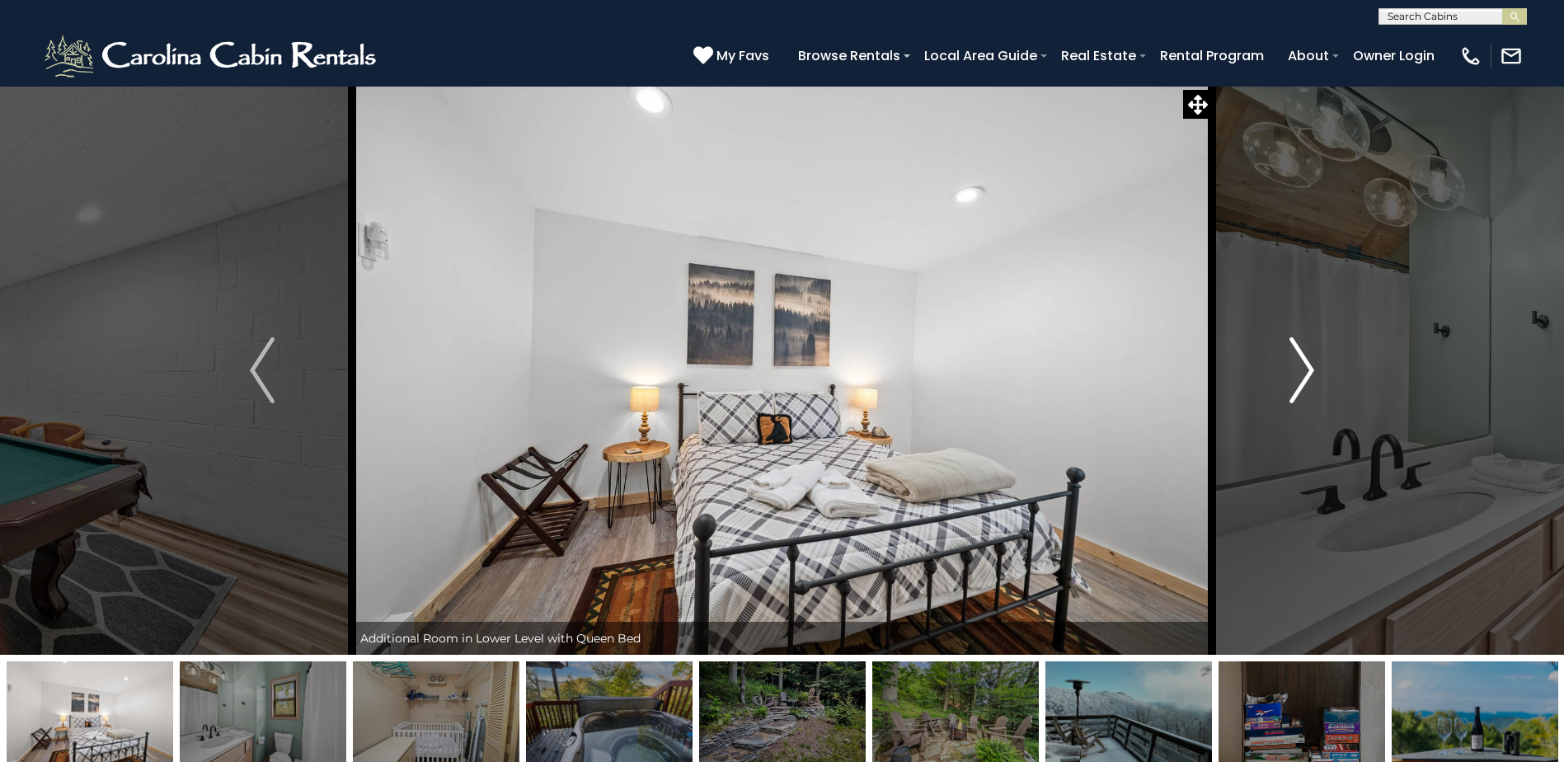
click at [1302, 383] on img "Next" at bounding box center [1301, 370] width 25 height 66
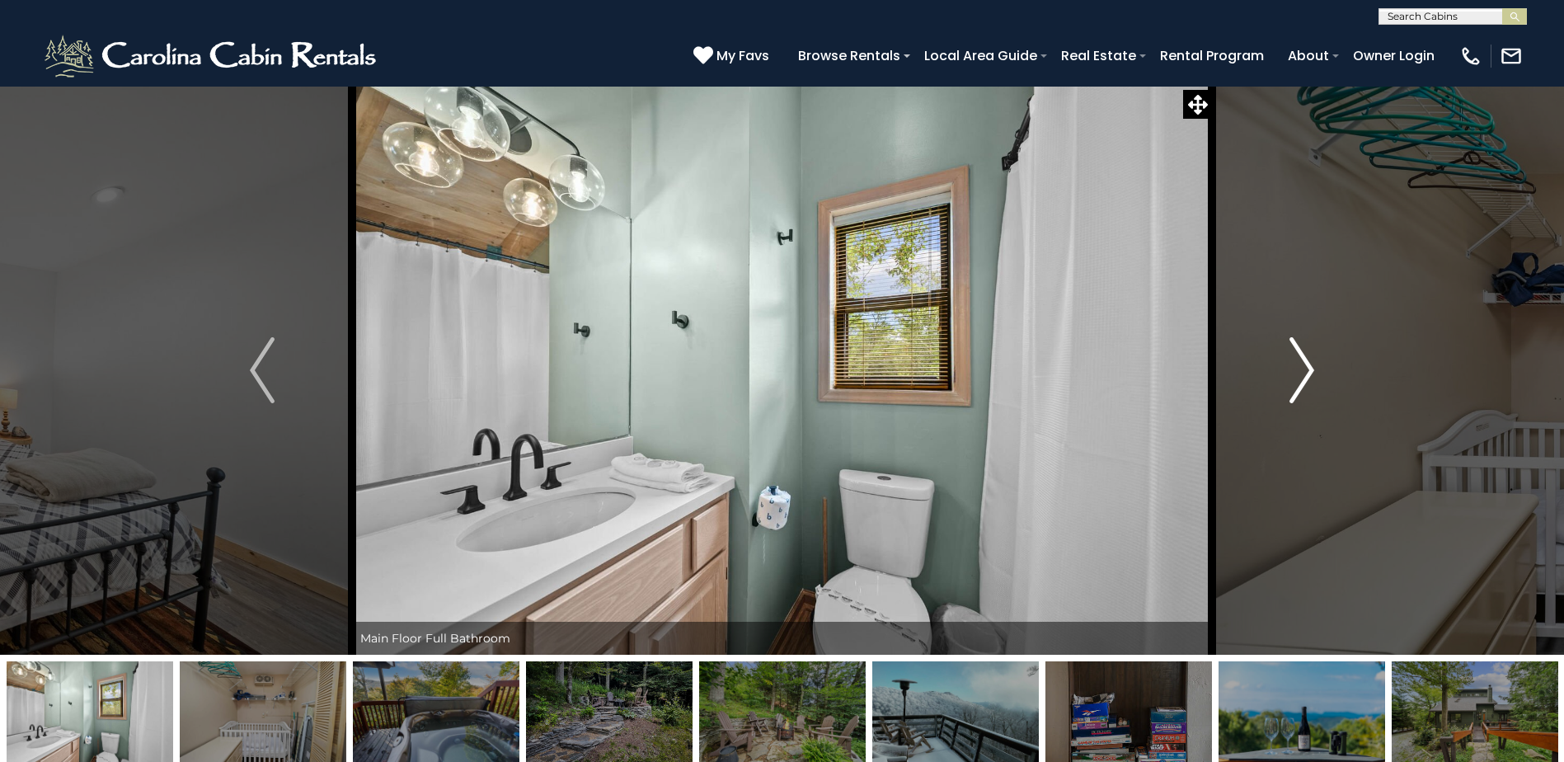
click at [1302, 383] on img "Next" at bounding box center [1301, 370] width 25 height 66
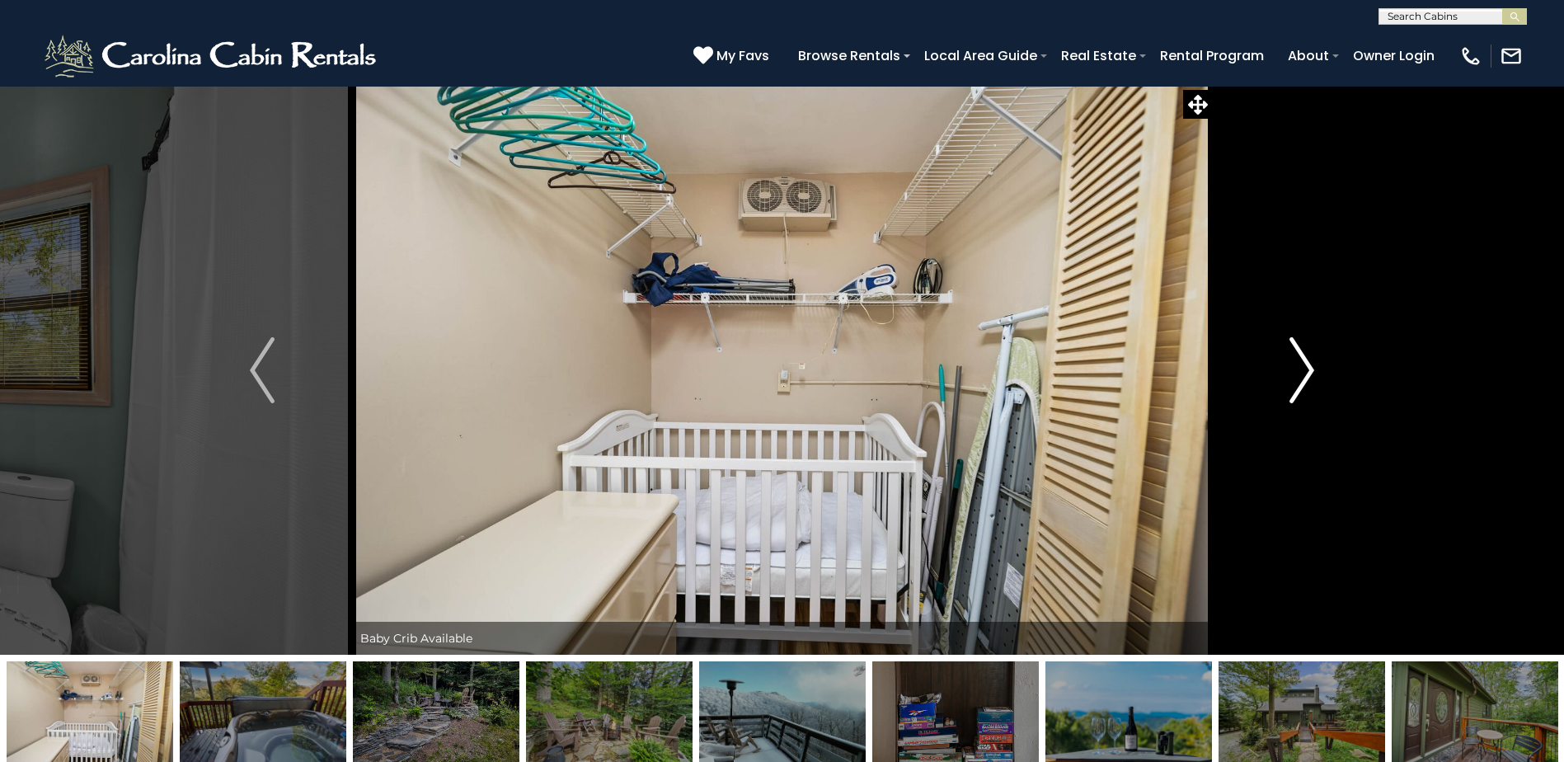
click at [1302, 383] on img "Next" at bounding box center [1301, 370] width 25 height 66
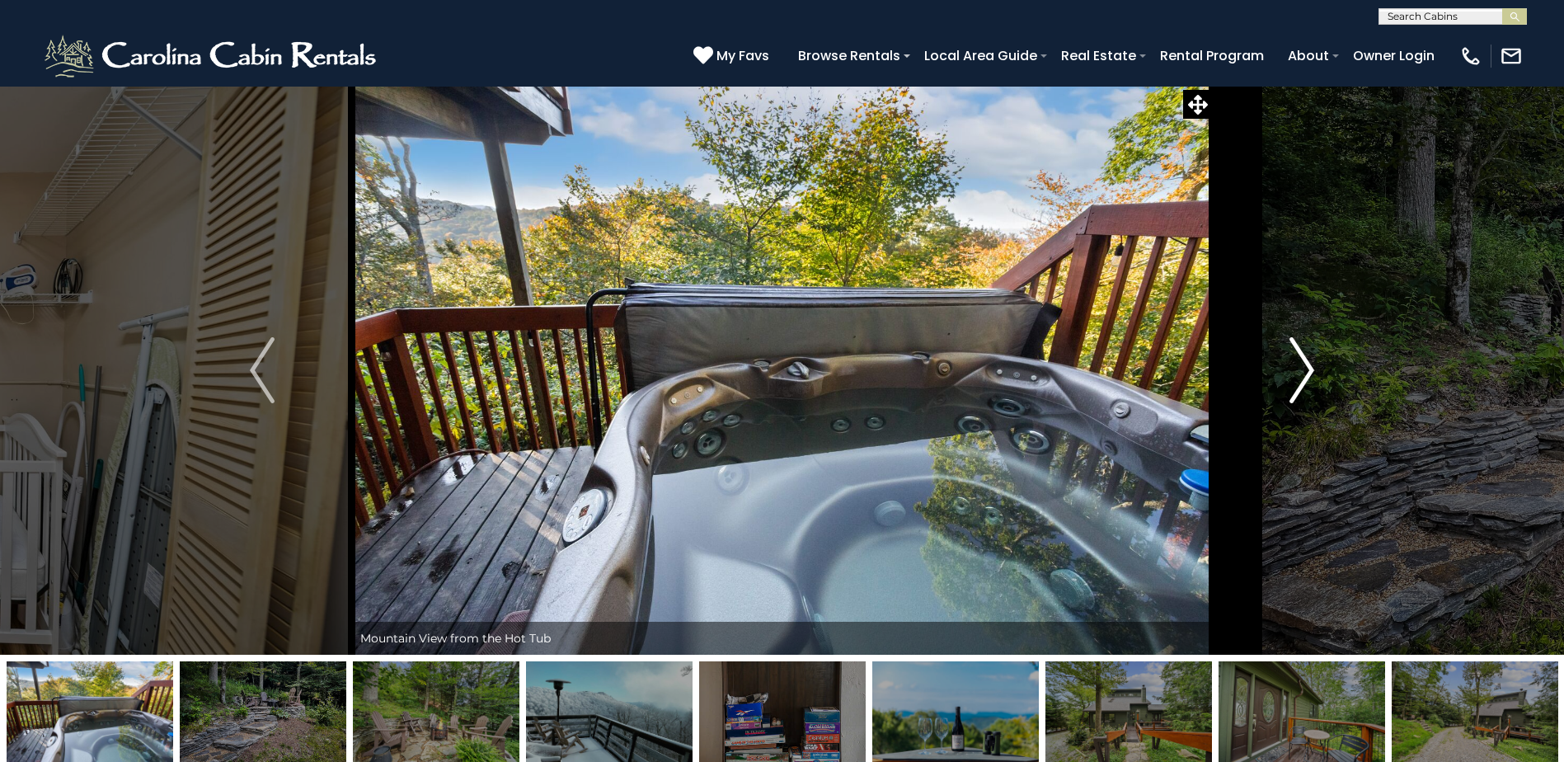
click at [1302, 385] on img "Next" at bounding box center [1301, 370] width 25 height 66
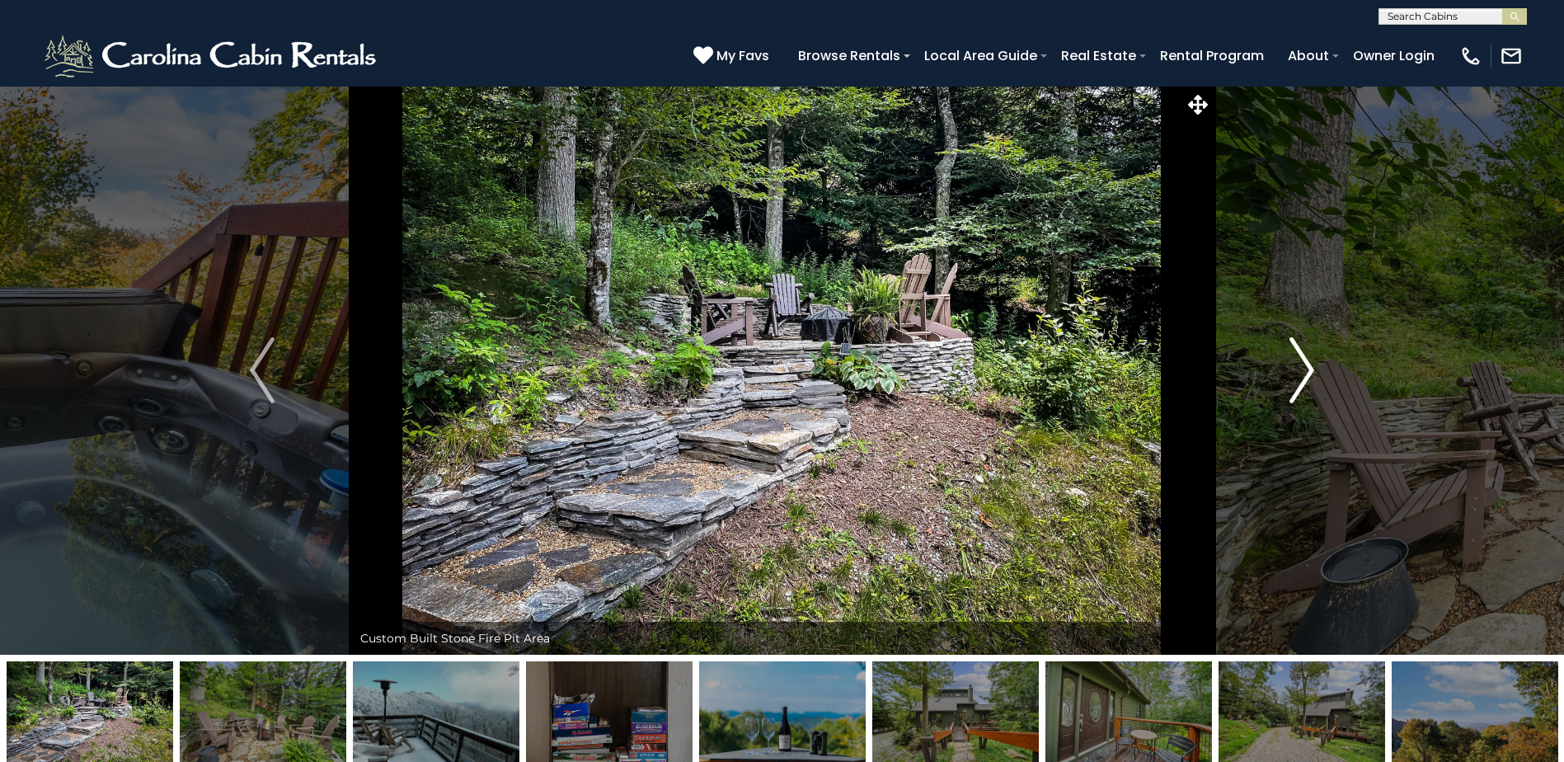
click at [1302, 385] on img "Next" at bounding box center [1301, 370] width 25 height 66
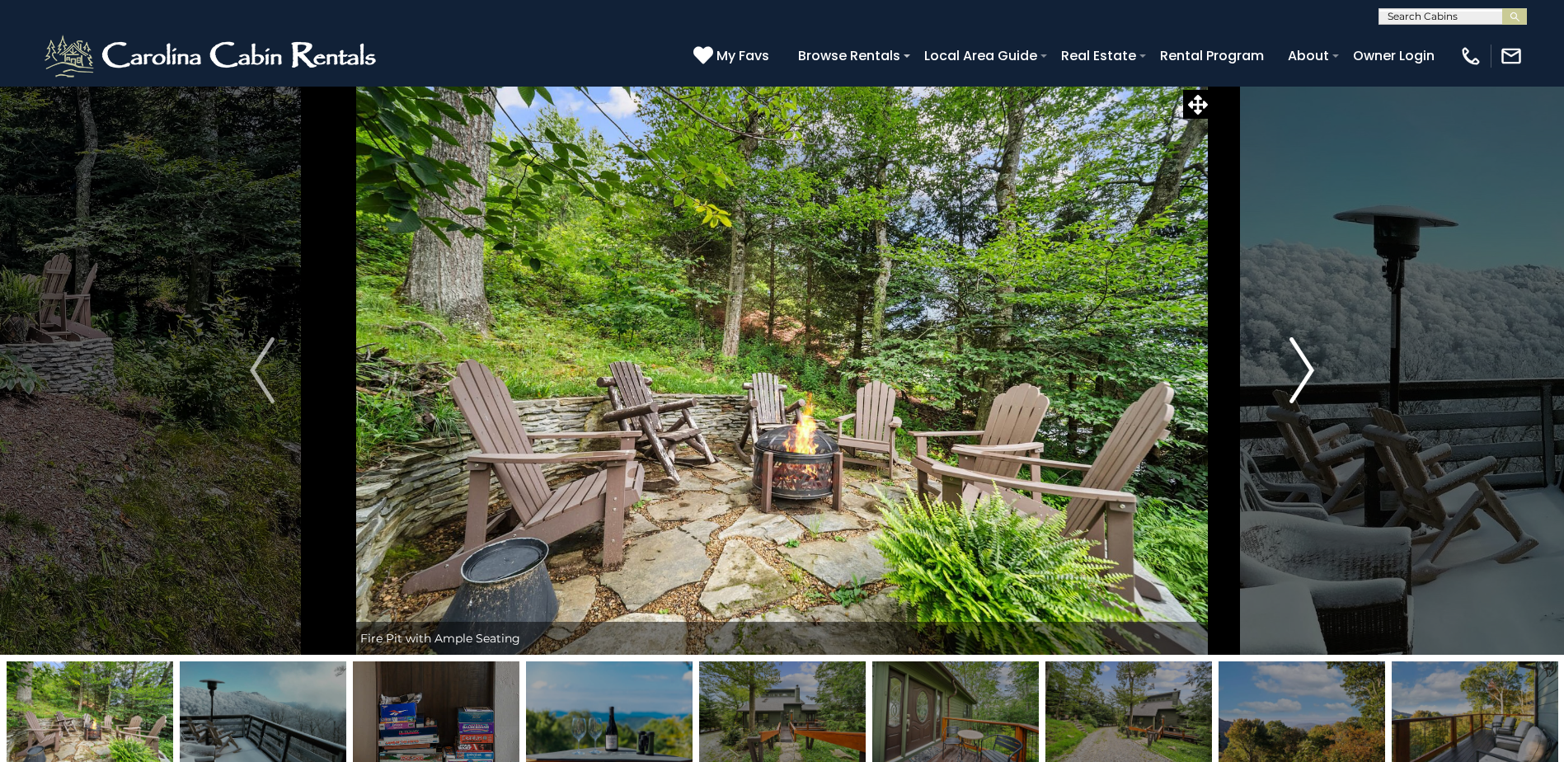
click at [1302, 385] on img "Next" at bounding box center [1301, 370] width 25 height 66
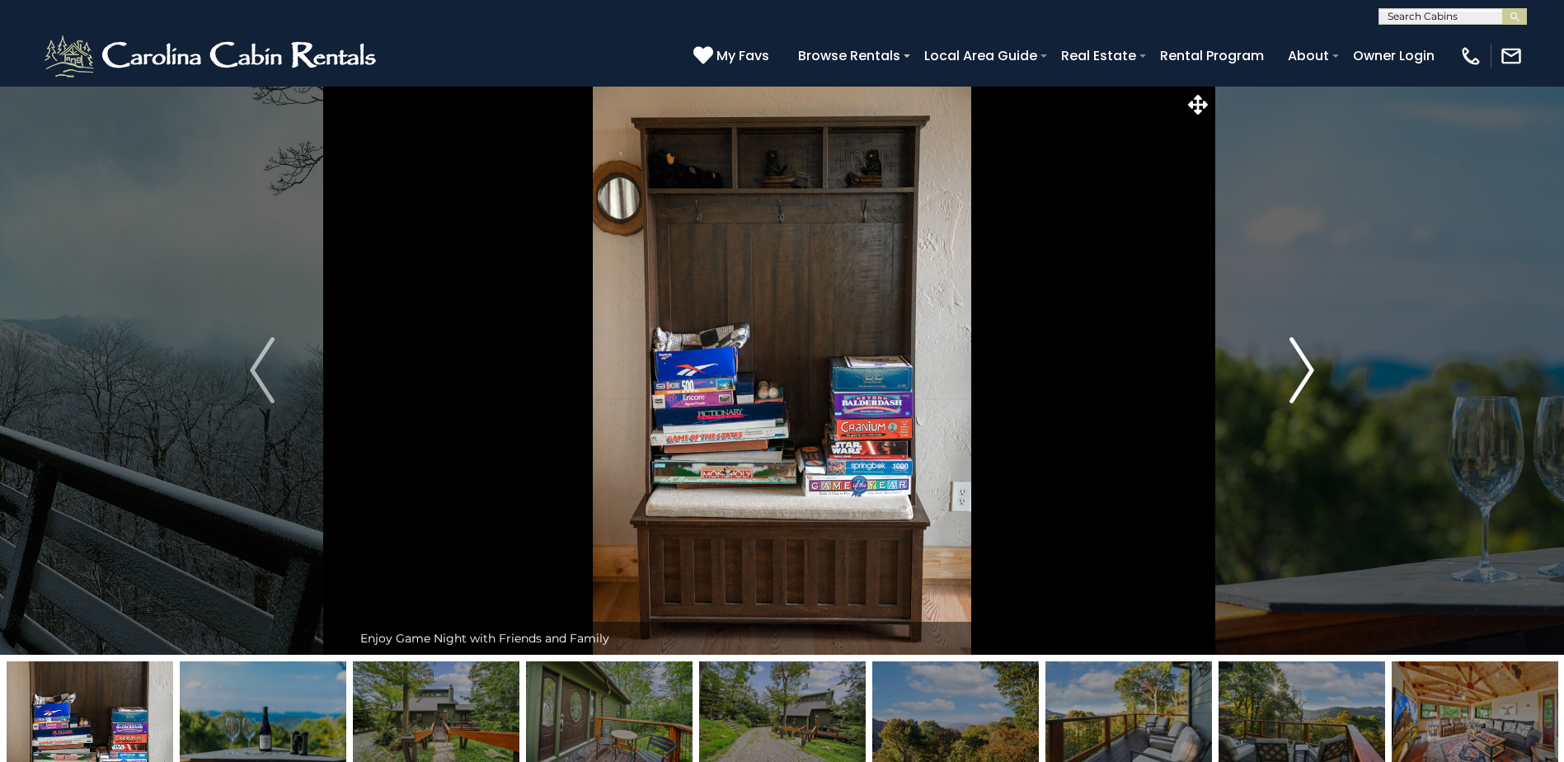
click at [1302, 385] on img "Next" at bounding box center [1301, 370] width 25 height 66
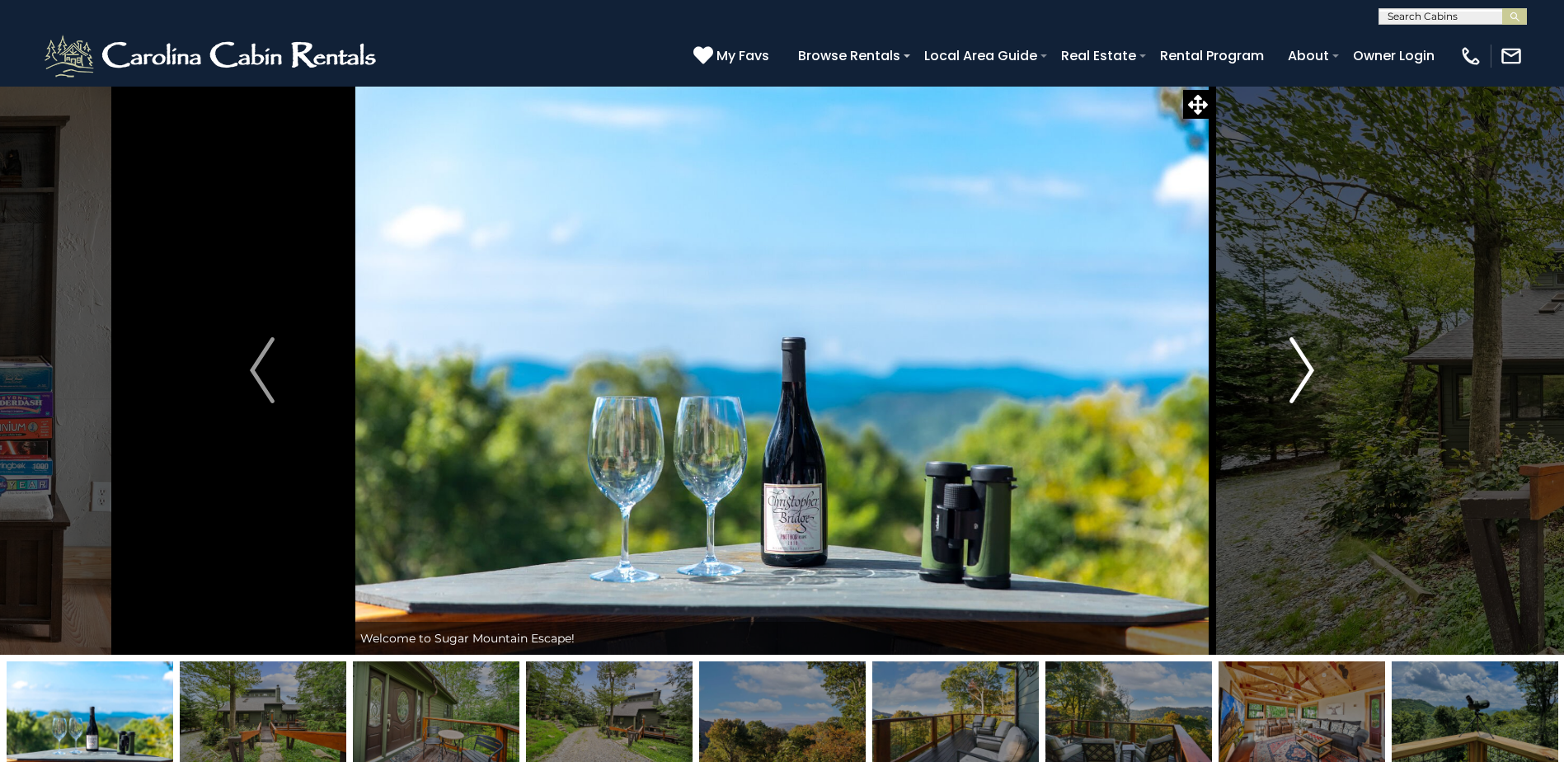
click at [1302, 385] on img "Next" at bounding box center [1301, 370] width 25 height 66
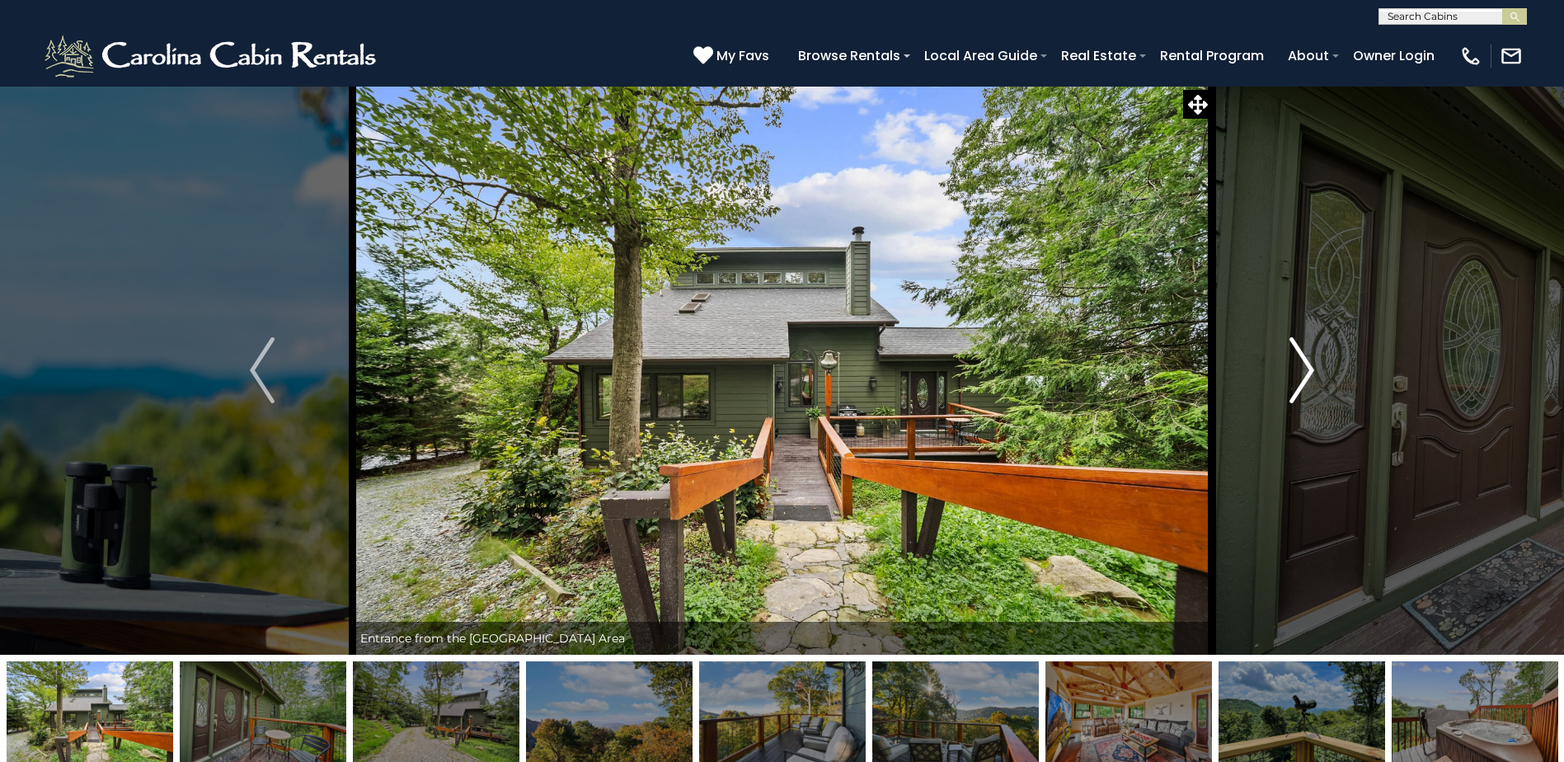
click at [1302, 385] on img "Next" at bounding box center [1301, 370] width 25 height 66
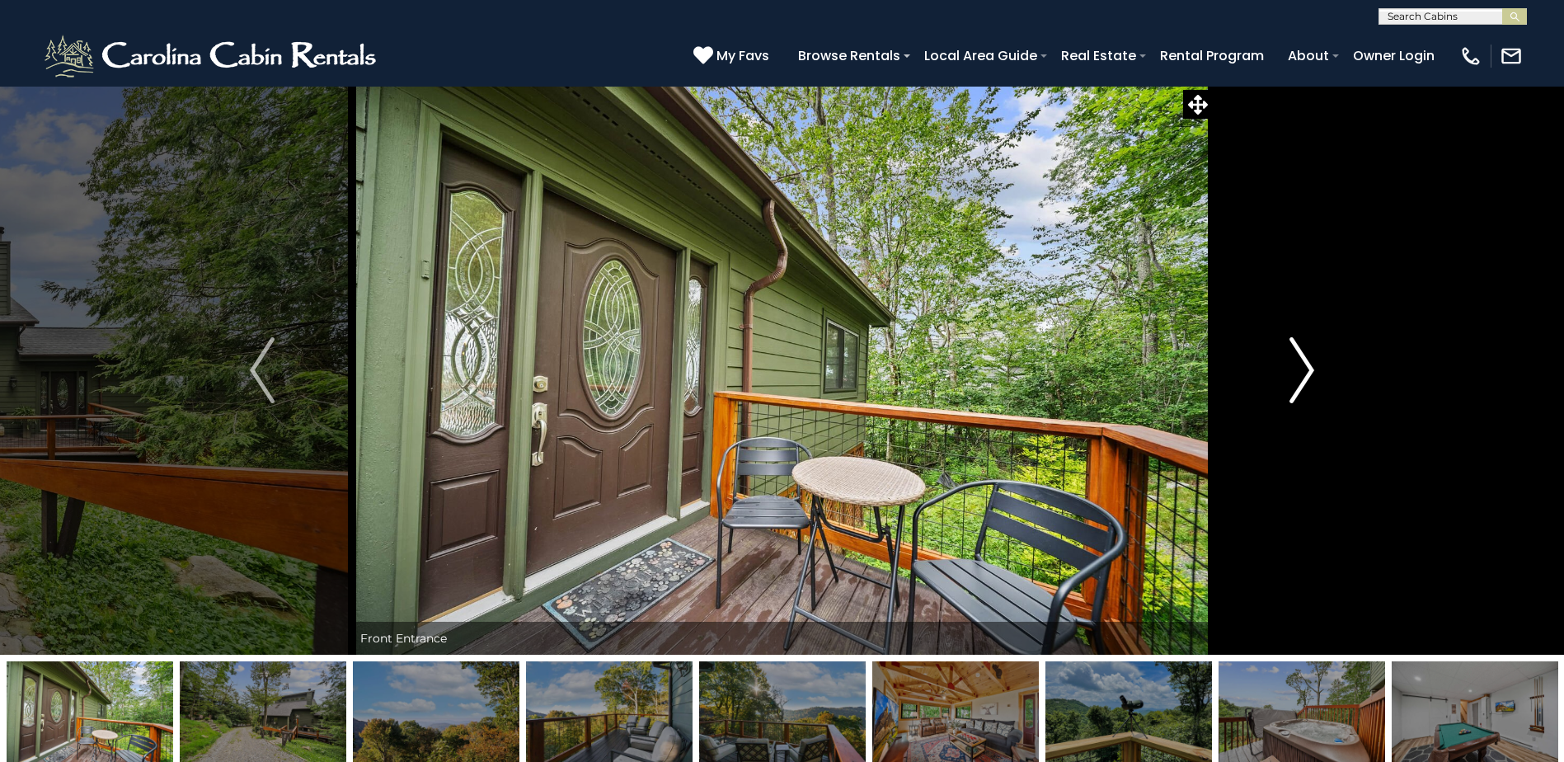
click at [1302, 386] on img "Next" at bounding box center [1301, 370] width 25 height 66
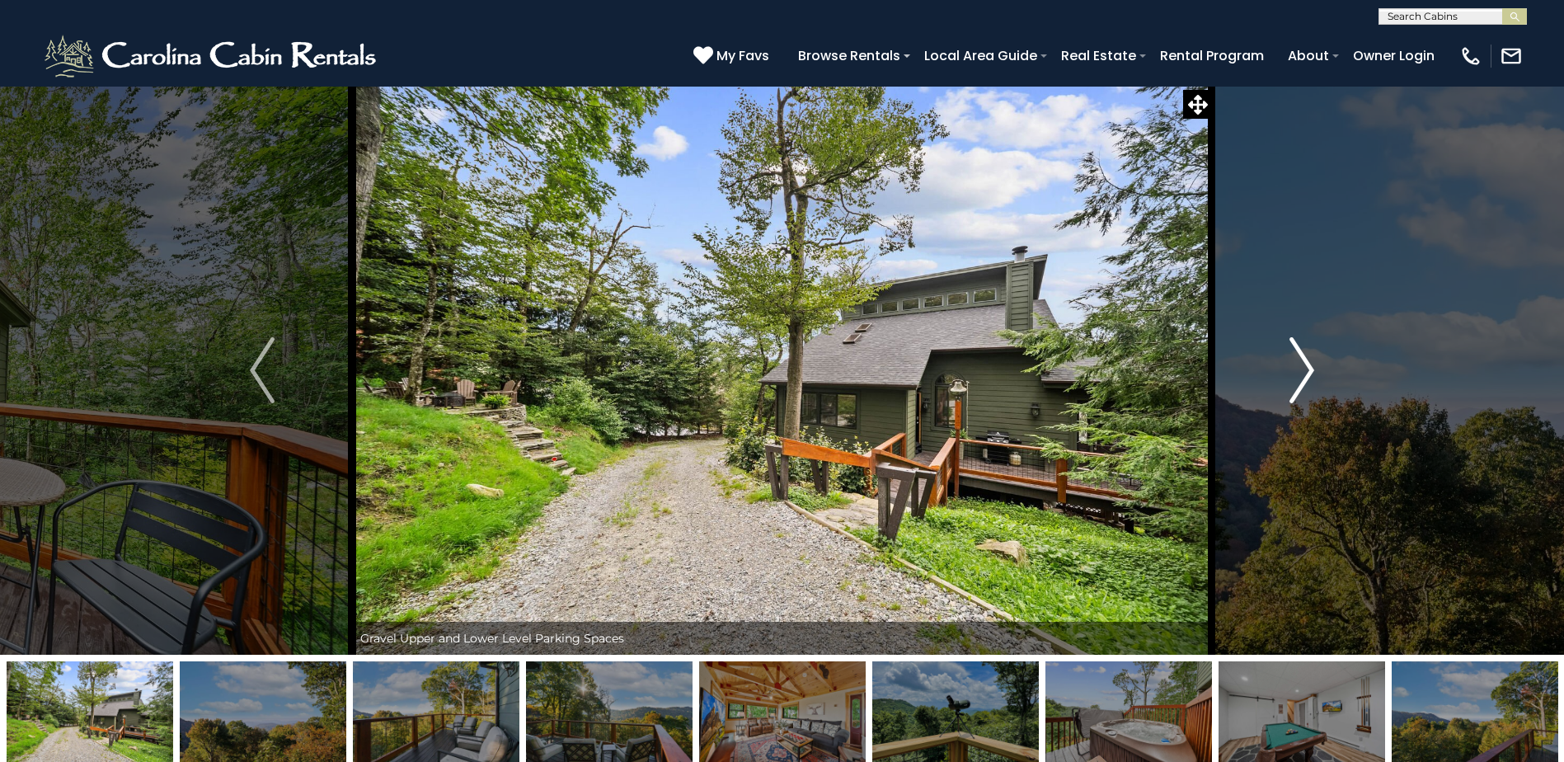
click at [1302, 386] on img "Next" at bounding box center [1301, 370] width 25 height 66
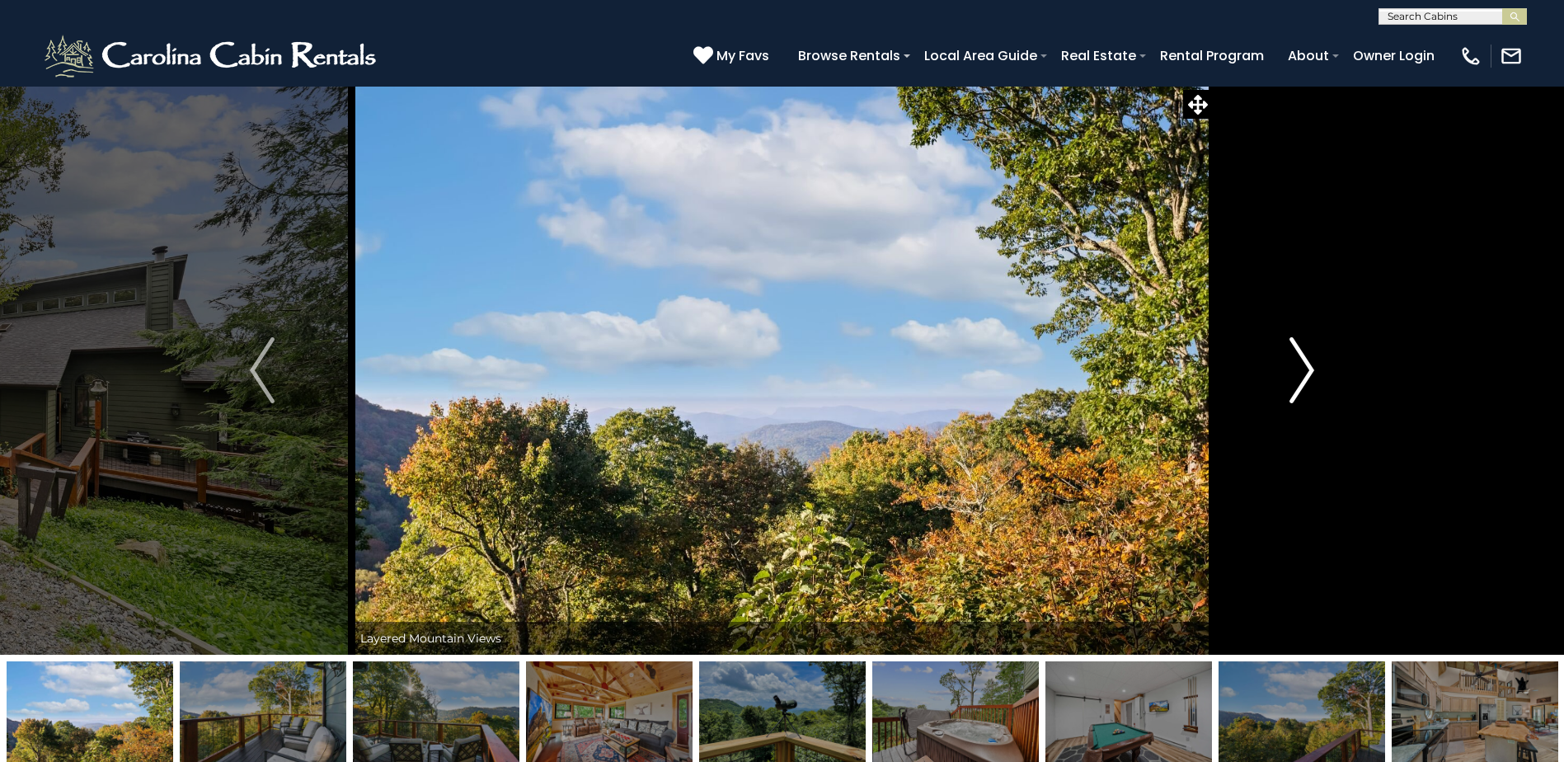
click at [1302, 386] on img "Next" at bounding box center [1301, 370] width 25 height 66
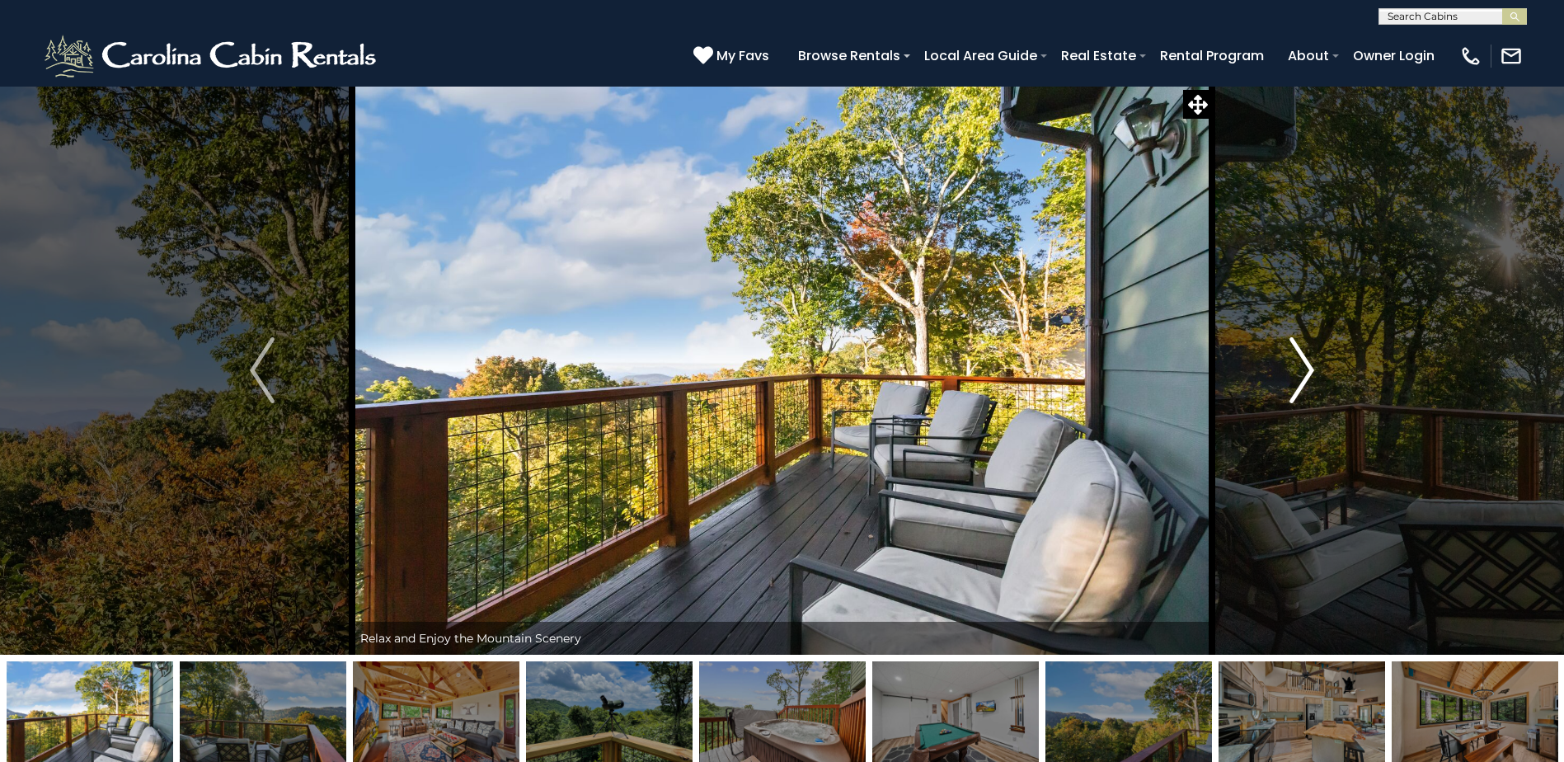
click at [1302, 386] on img "Next" at bounding box center [1301, 370] width 25 height 66
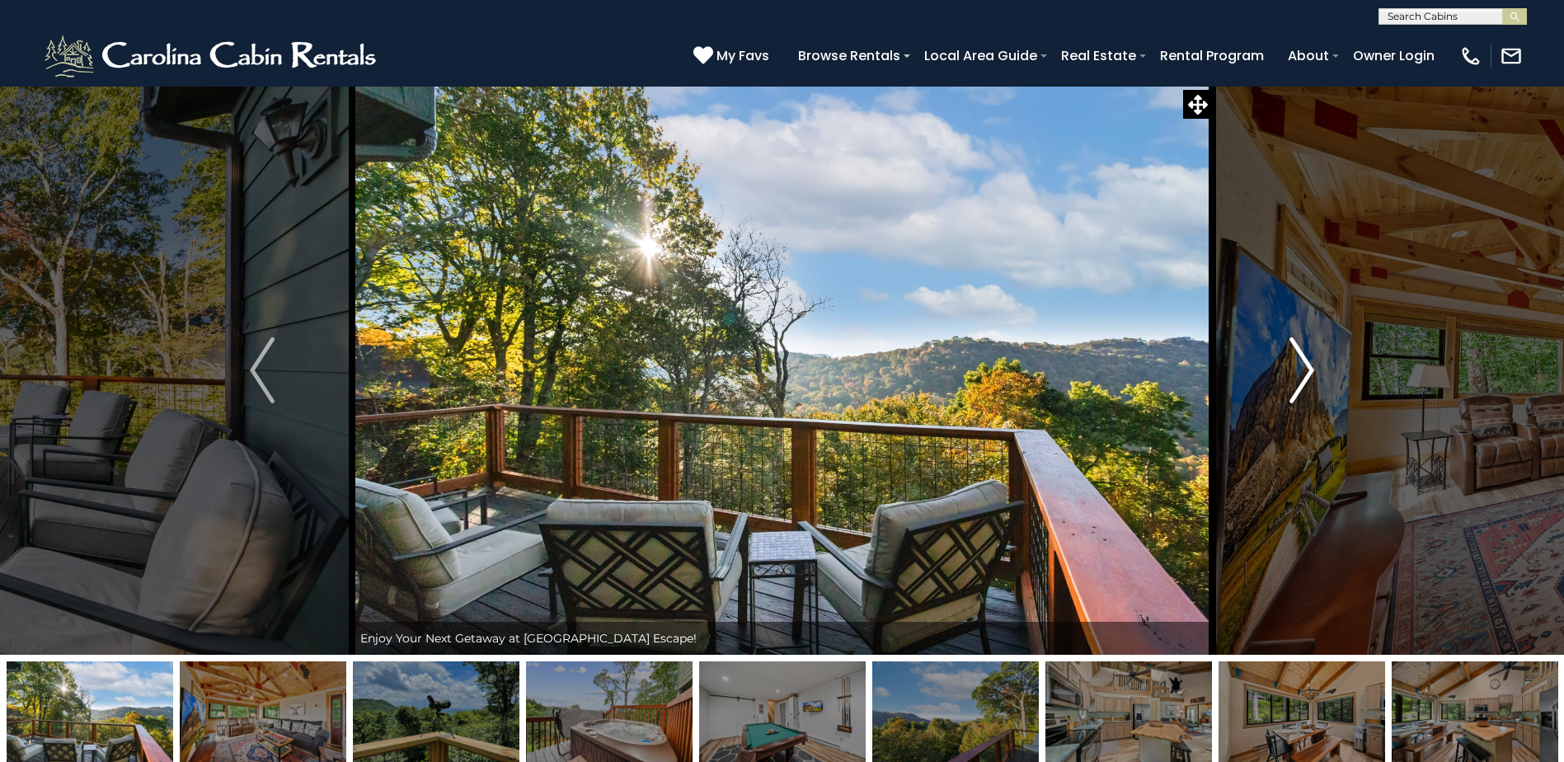
click at [1302, 387] on img "Next" at bounding box center [1301, 370] width 25 height 66
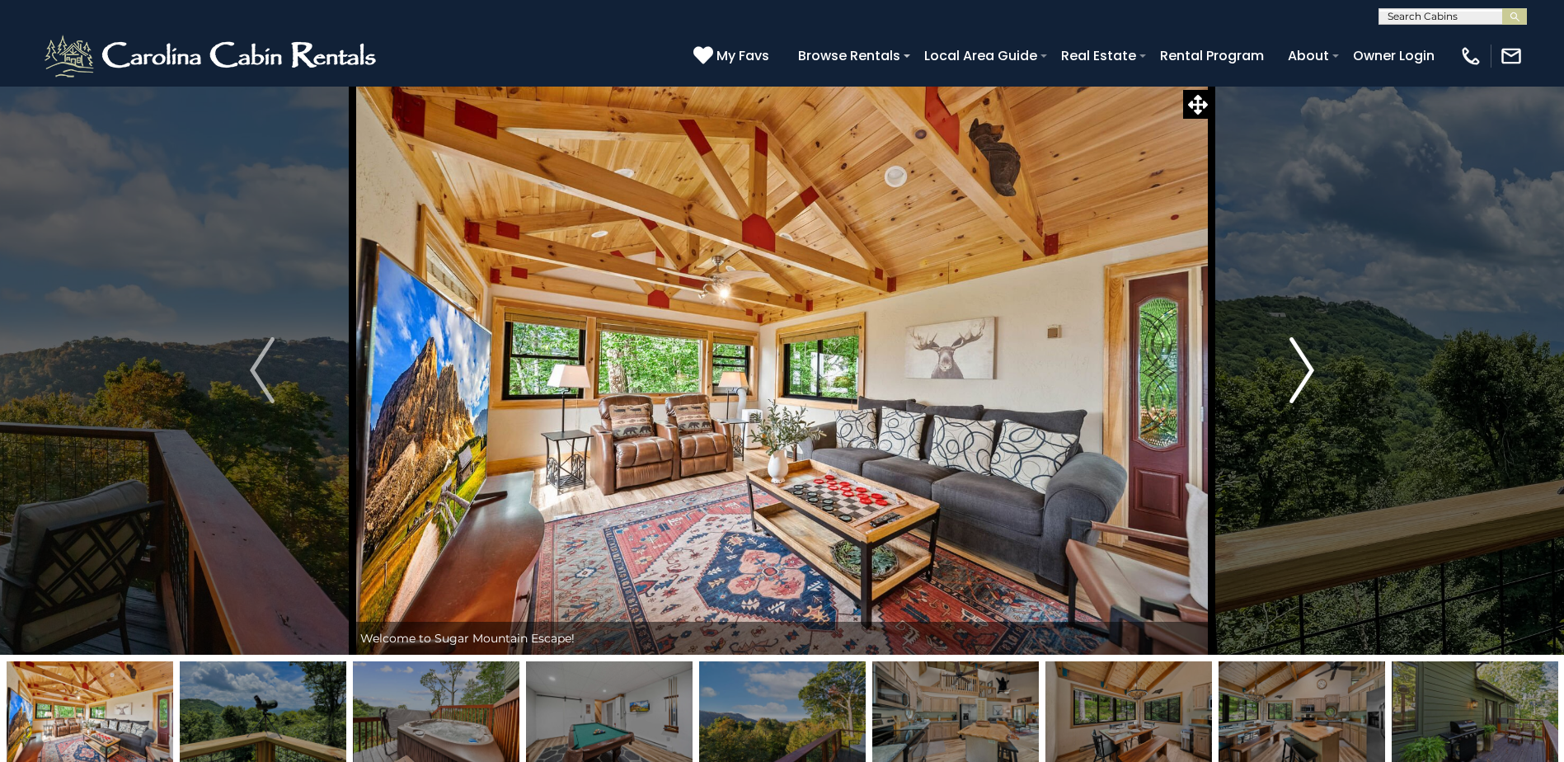
click at [1302, 387] on img "Next" at bounding box center [1301, 370] width 25 height 66
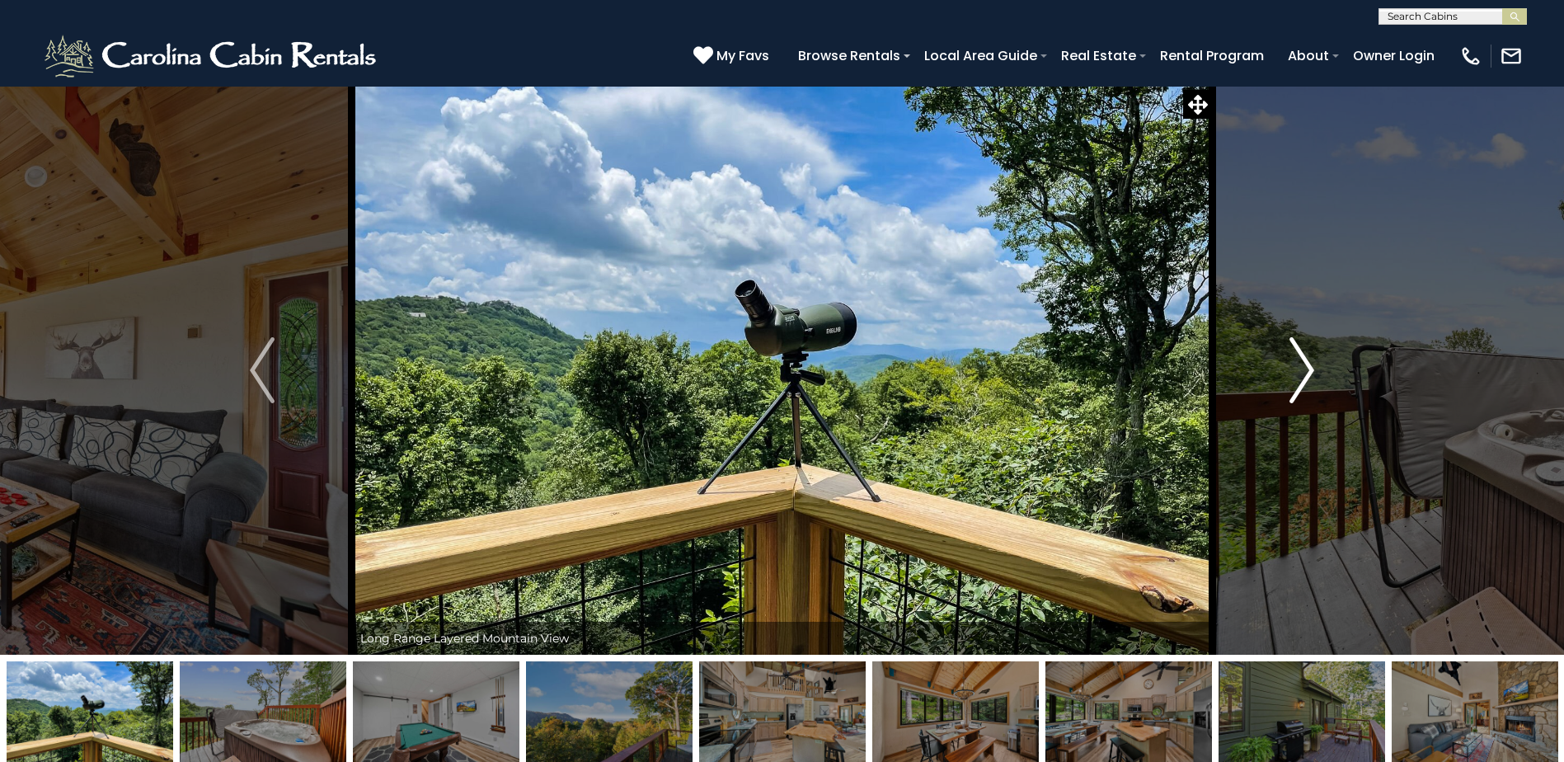
click at [1302, 387] on img "Next" at bounding box center [1301, 370] width 25 height 66
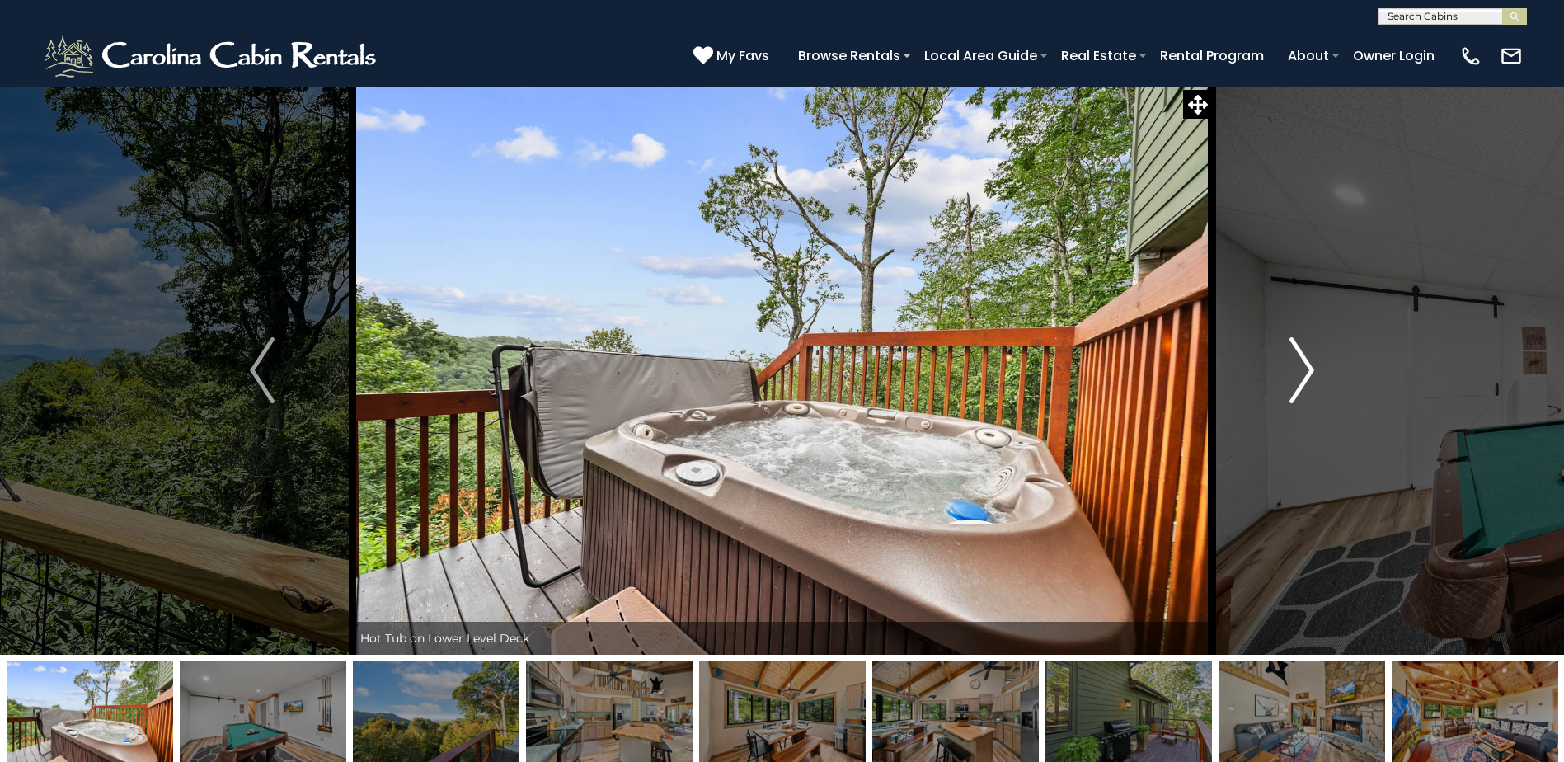
click at [1302, 387] on img "Next" at bounding box center [1301, 370] width 25 height 66
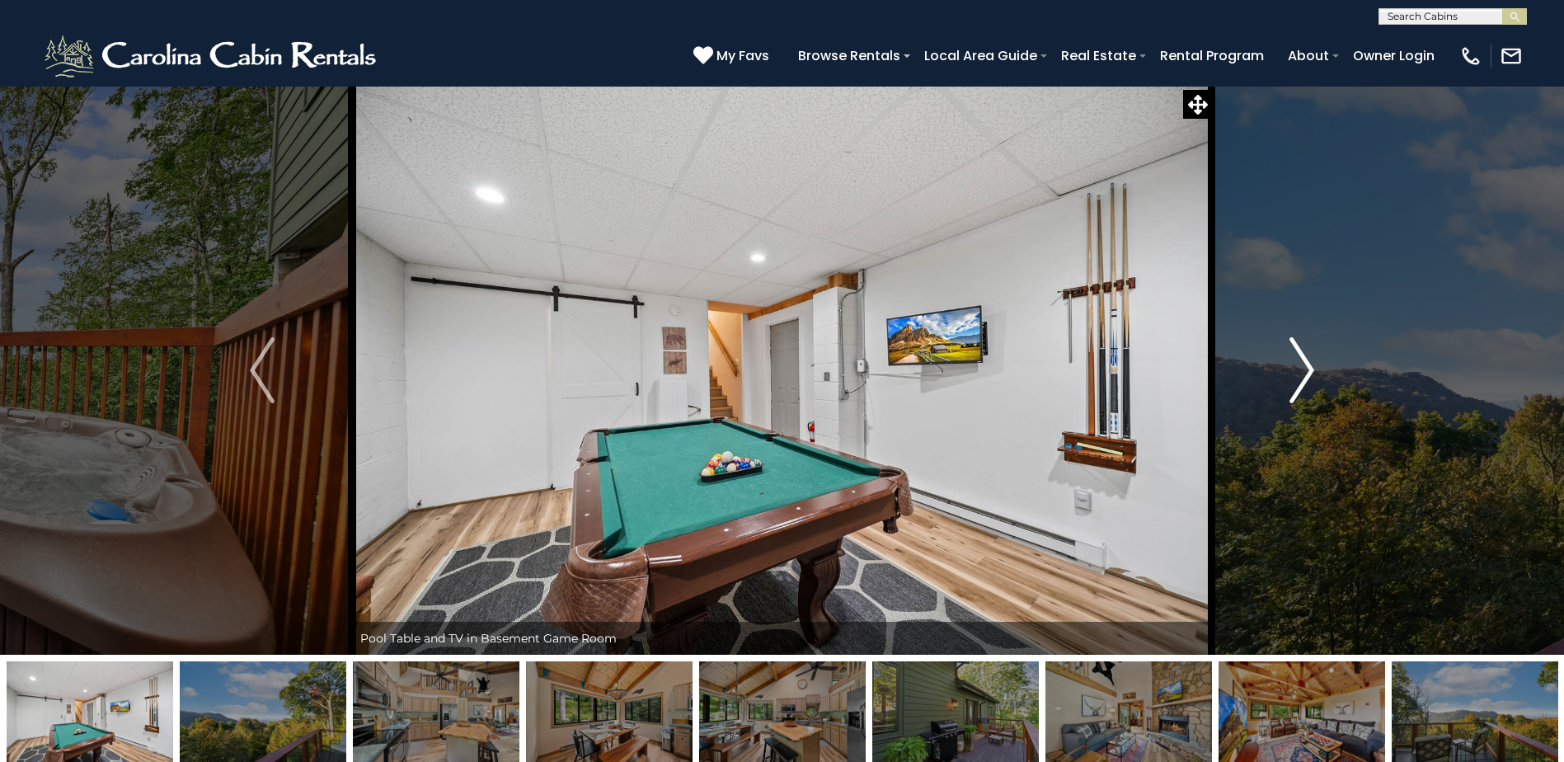
click at [1302, 387] on img "Next" at bounding box center [1301, 370] width 25 height 66
